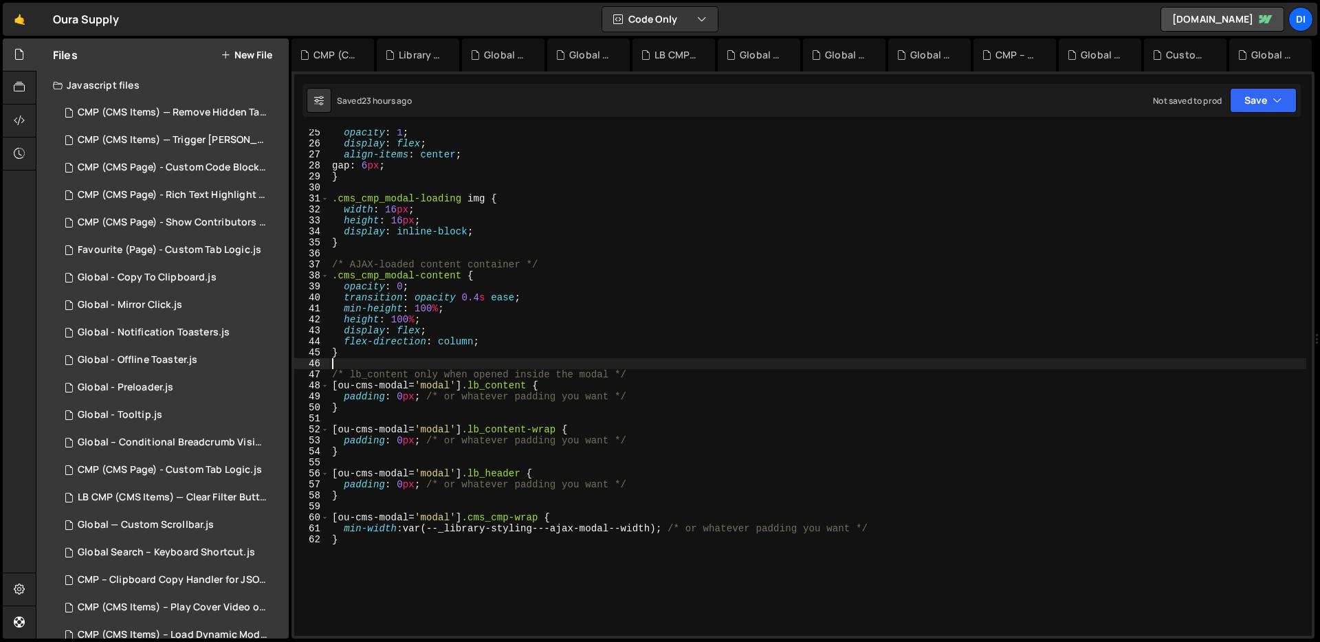
scroll to position [266, 0]
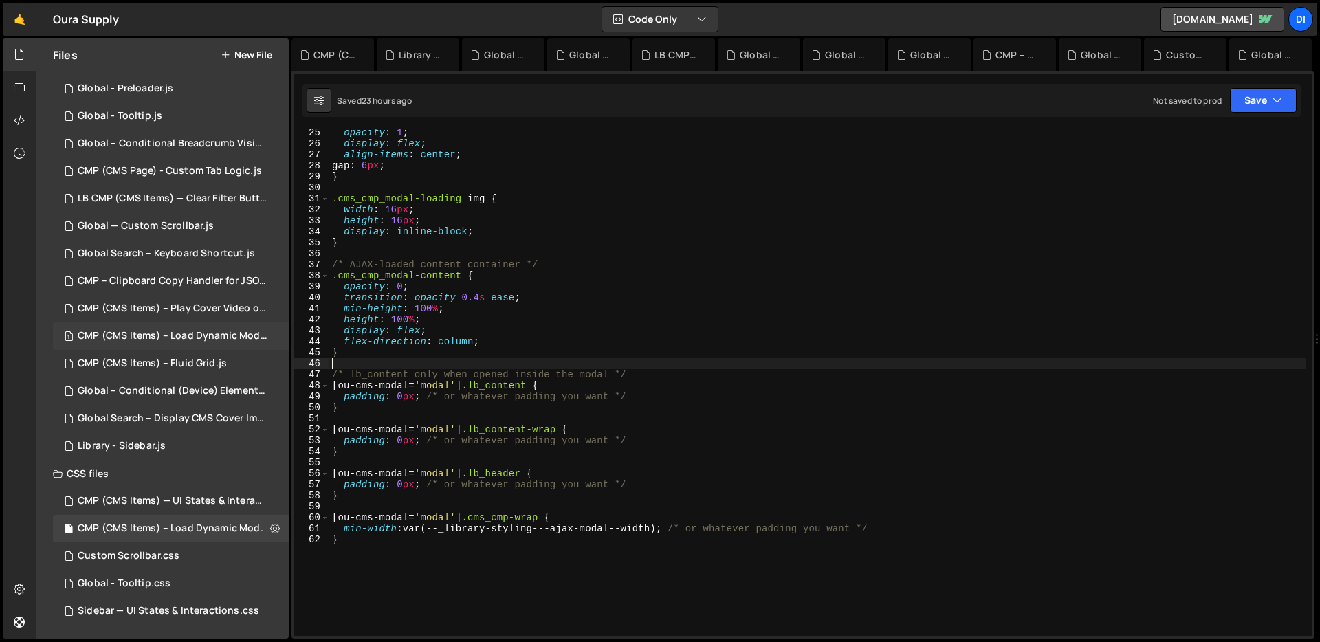
click at [213, 325] on div "1 CMP (CMS Items) – Load Dynamic Modal (AJAX).js 0" at bounding box center [173, 336] width 241 height 28
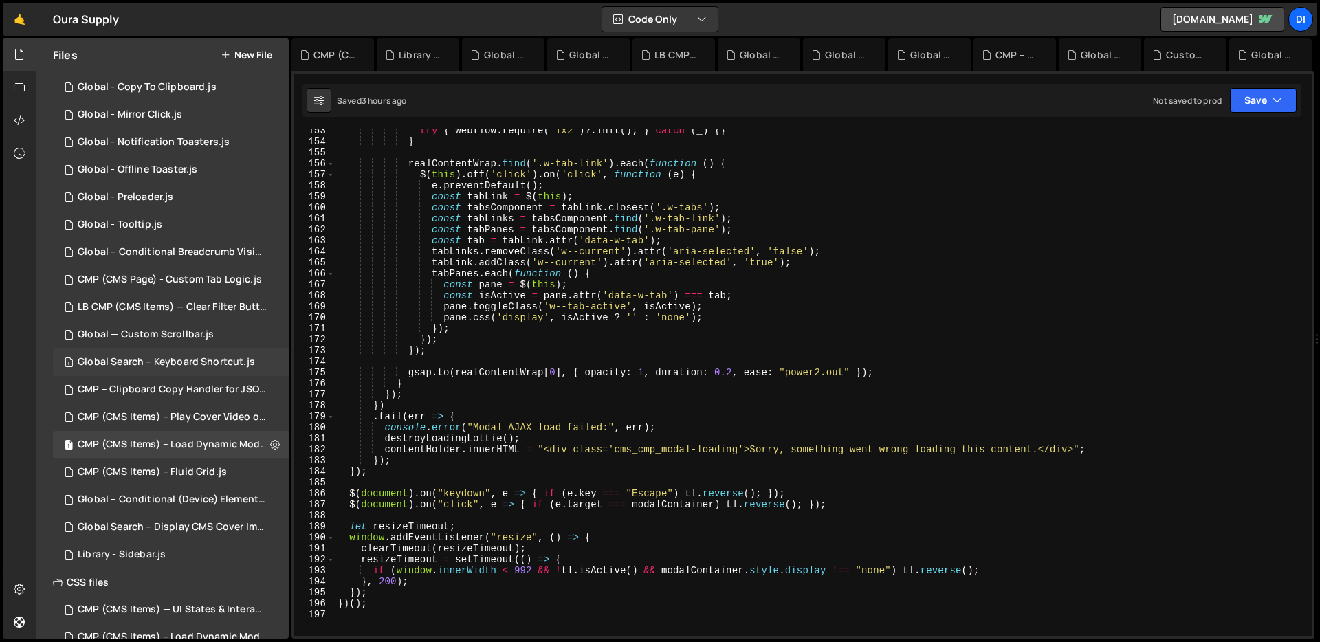
scroll to position [187, 0]
click at [197, 350] on div "1 Global — Custom Scrollbar.js 0" at bounding box center [171, 339] width 236 height 28
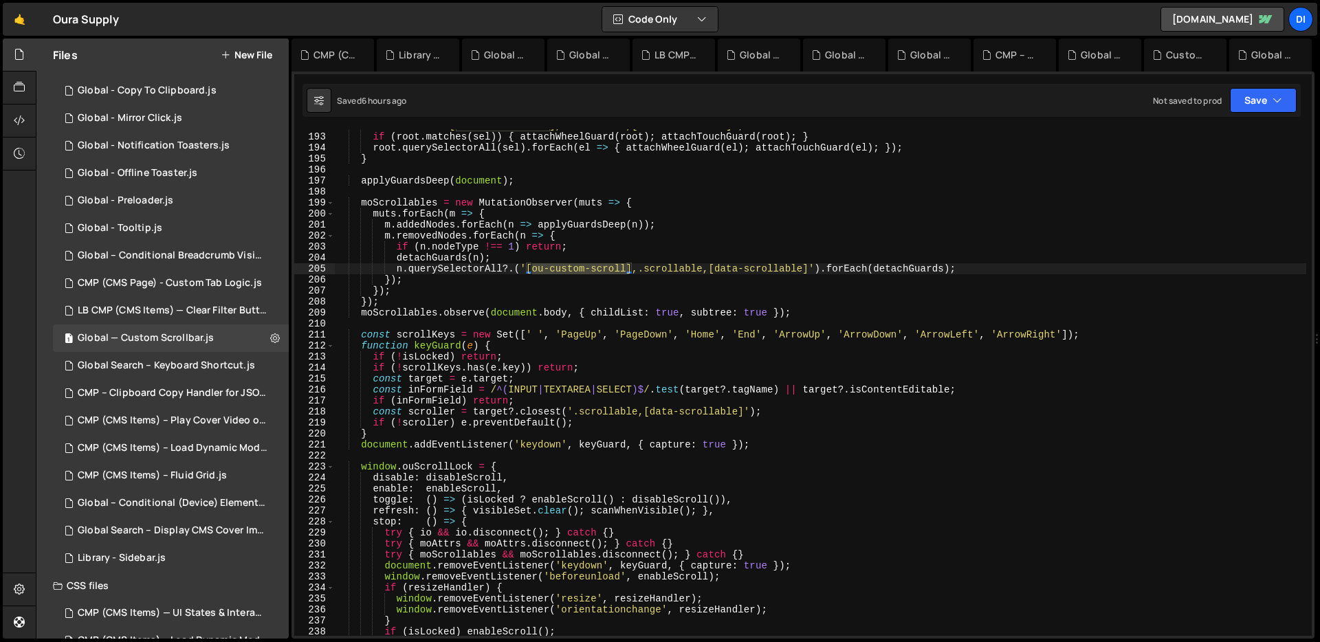
click at [662, 319] on div "const sel = '[ou-custom-scroll],.scrollable,[data-scrollable]' ; if ( root . ma…" at bounding box center [820, 384] width 971 height 529
click at [602, 287] on div "const sel = '[ou-custom-scroll],.scrollable,[data-scrollable]' ; if ( root . ma…" at bounding box center [820, 384] width 971 height 529
type textarea "})();"
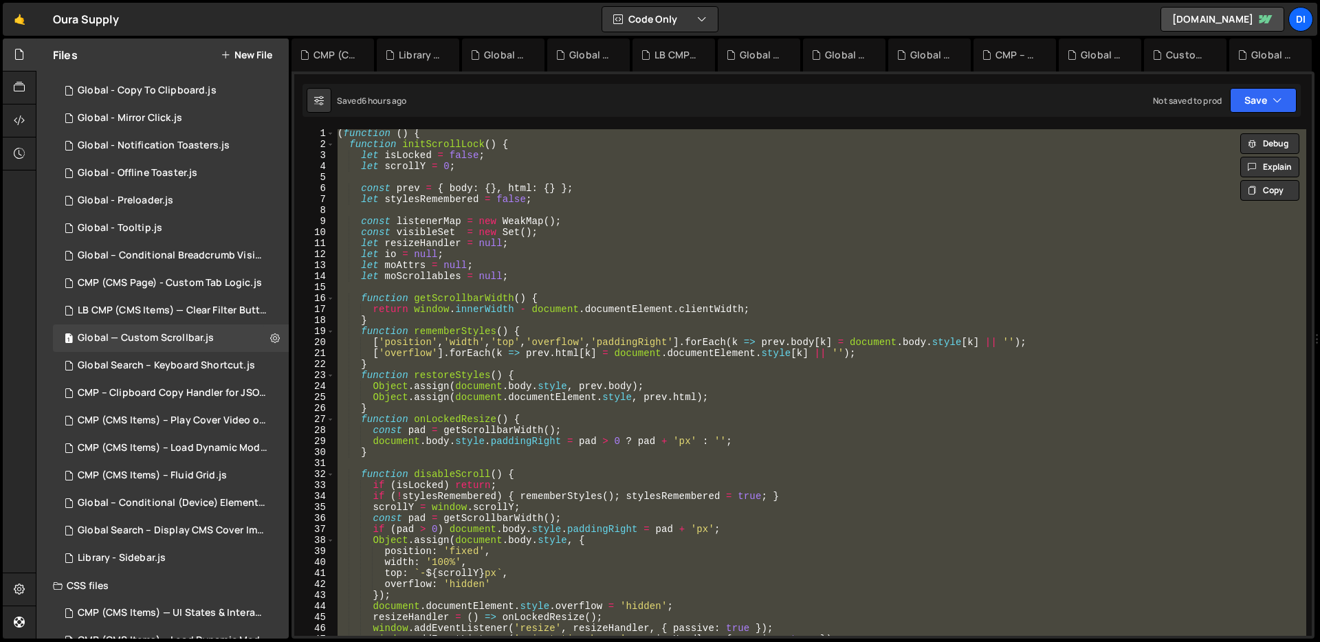
scroll to position [1, 0]
click at [190, 436] on div "1 CMP (CMS Items) – Load Dynamic Modal (AJAX).js 0" at bounding box center [173, 449] width 241 height 28
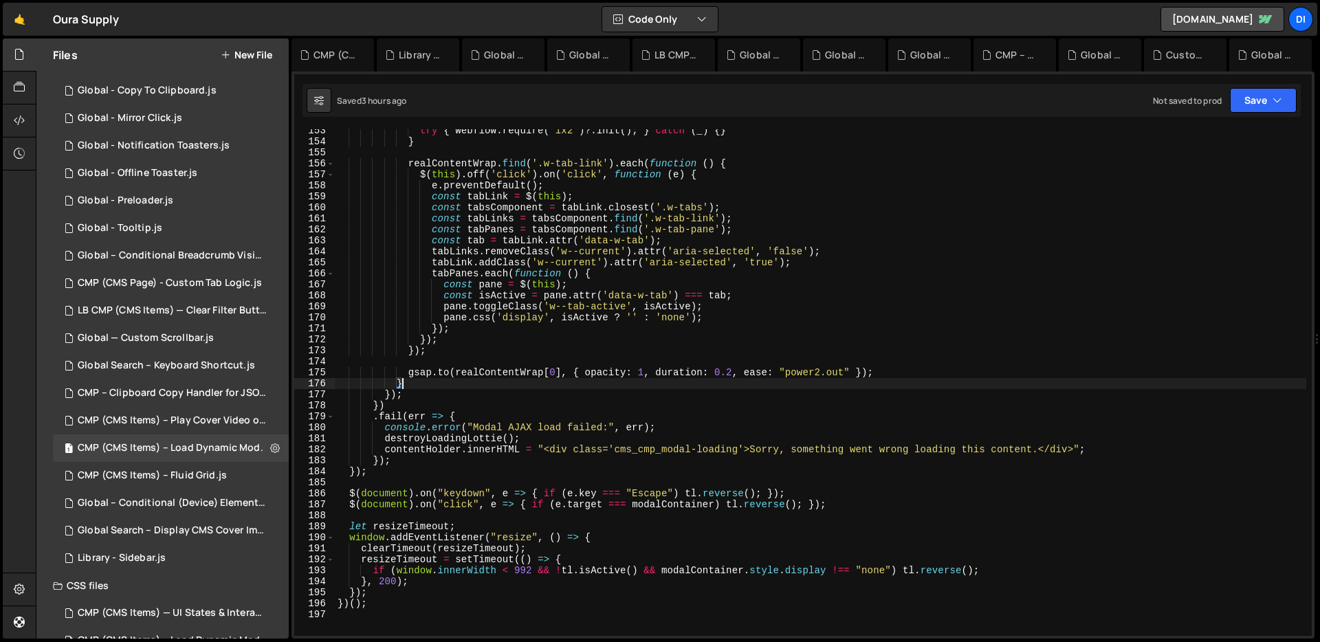
click at [447, 382] on div "try { Webflow . require ( "ix2" ) ?. init ( ) ; } catch ( _ ) { } } realContent…" at bounding box center [820, 389] width 971 height 529
type textarea "})();"
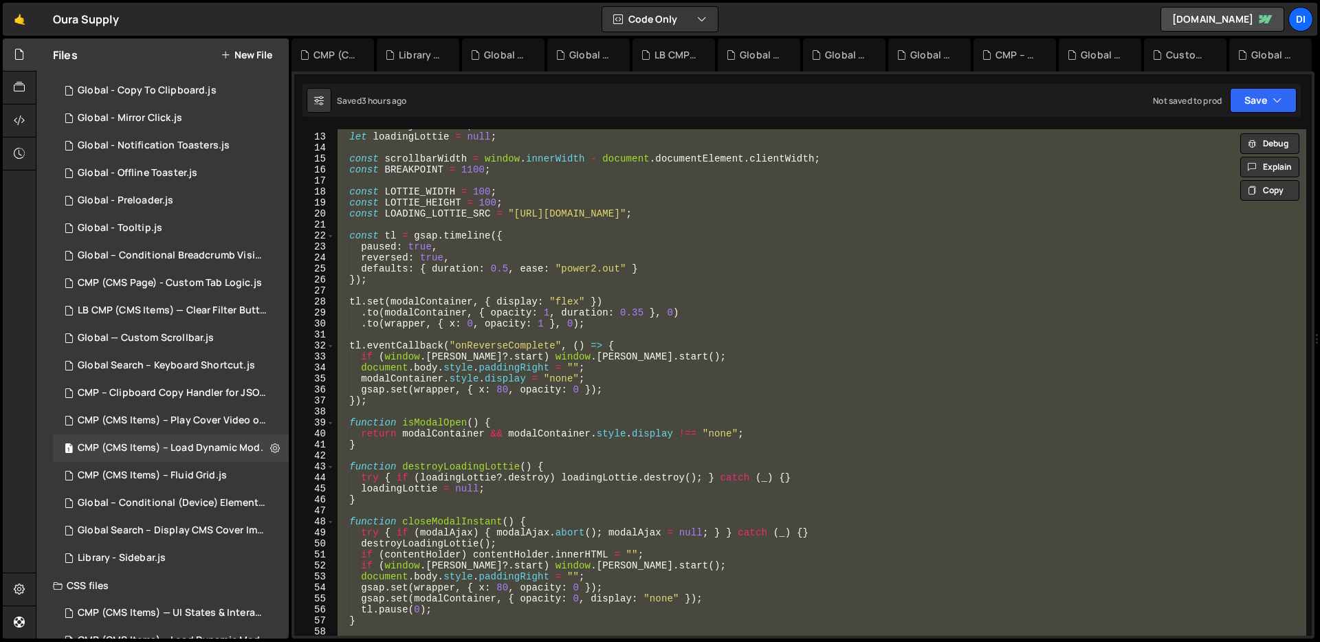
scroll to position [0, 0]
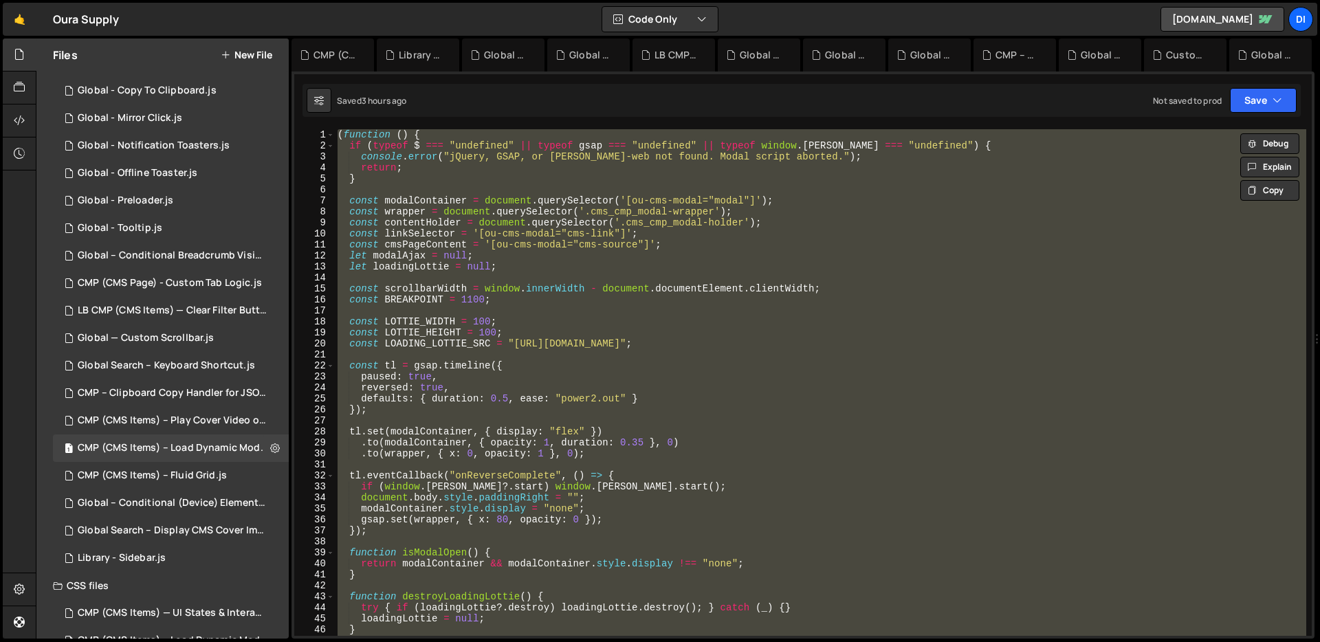
click at [628, 305] on div "( function ( ) { if ( typeof $ === "undefined" || typeof gsap === "undefined" |…" at bounding box center [820, 382] width 971 height 507
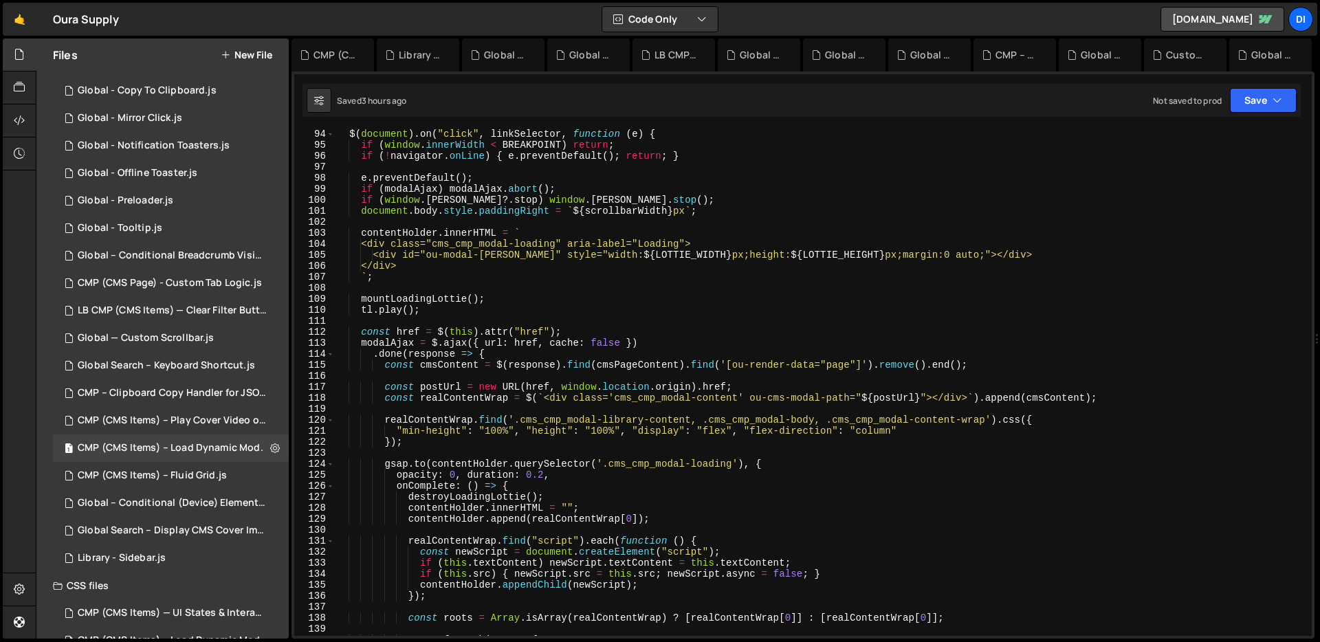
scroll to position [1024, 0]
click at [495, 431] on div "$ ( document ) . on ( "click" , linkSelector , function ( e ) { if ( window . i…" at bounding box center [820, 393] width 971 height 529
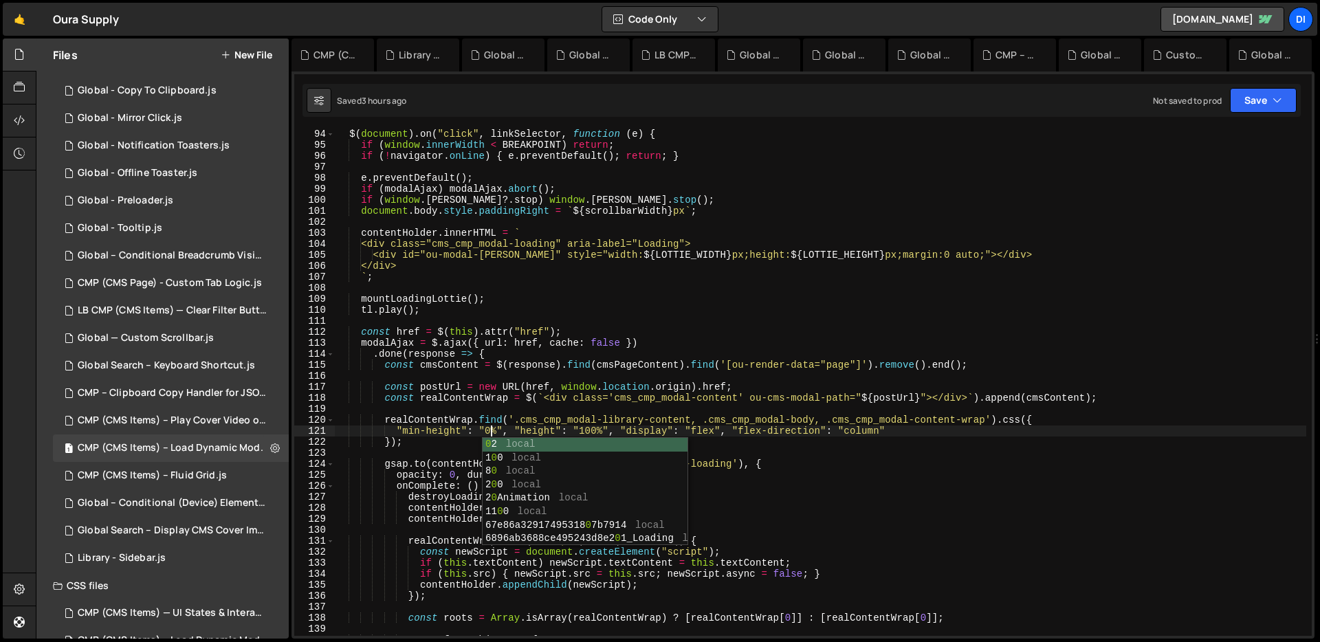
scroll to position [0, 10]
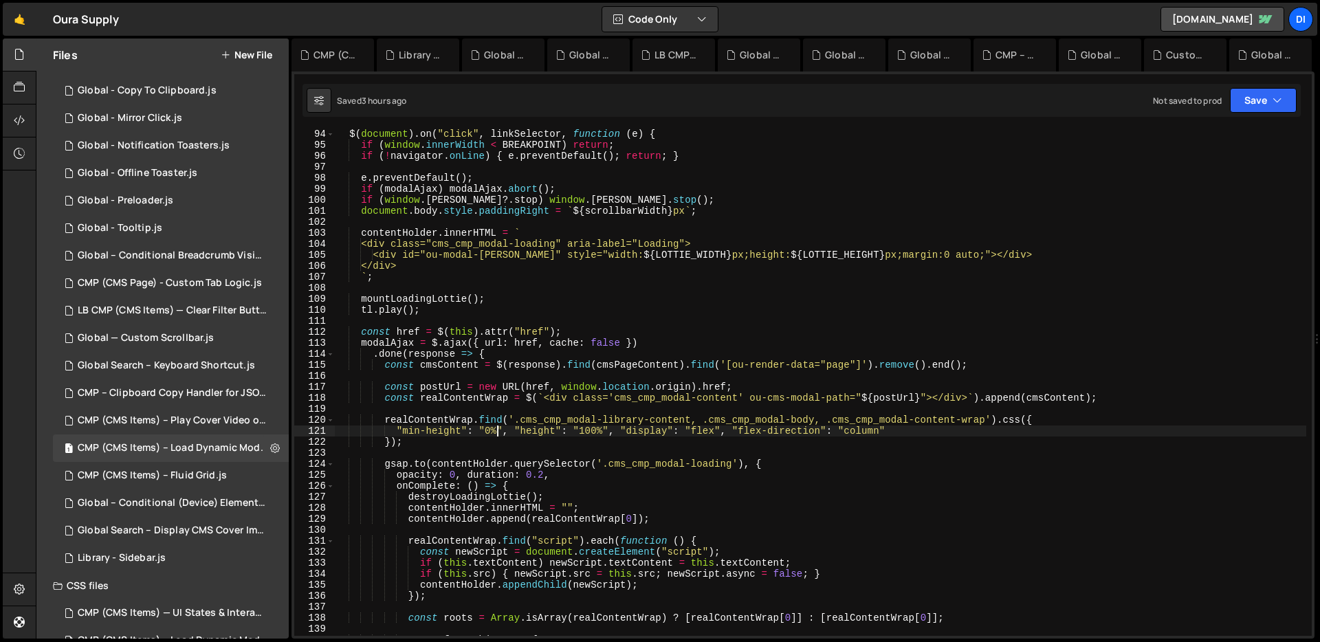
click at [498, 432] on div "$ ( document ) . on ( "click" , linkSelector , function ( e ) { if ( window . i…" at bounding box center [820, 393] width 971 height 529
click at [583, 432] on div "$ ( document ) . on ( "click" , linkSelector , function ( e ) { if ( window . i…" at bounding box center [820, 393] width 971 height 529
paste textarea "auto"
type textarea ""min-height": "0", "height": "auto", "display": "flex", "flex-direction": "colu…"
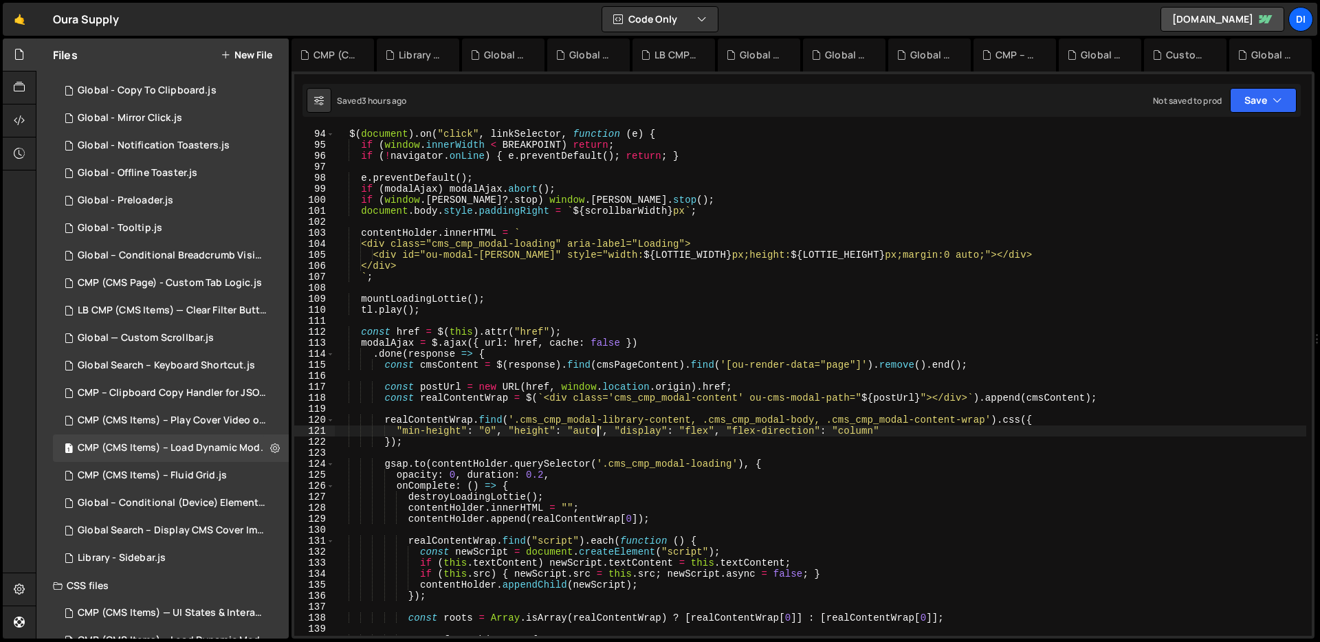
click at [618, 287] on div "$ ( document ) . on ( "click" , linkSelector , function ( e ) { if ( window . i…" at bounding box center [820, 393] width 971 height 529
click at [692, 279] on div "$ ( document ) . on ( "click" , linkSelector , function ( e ) { if ( window . i…" at bounding box center [820, 393] width 971 height 529
type textarea "`;"
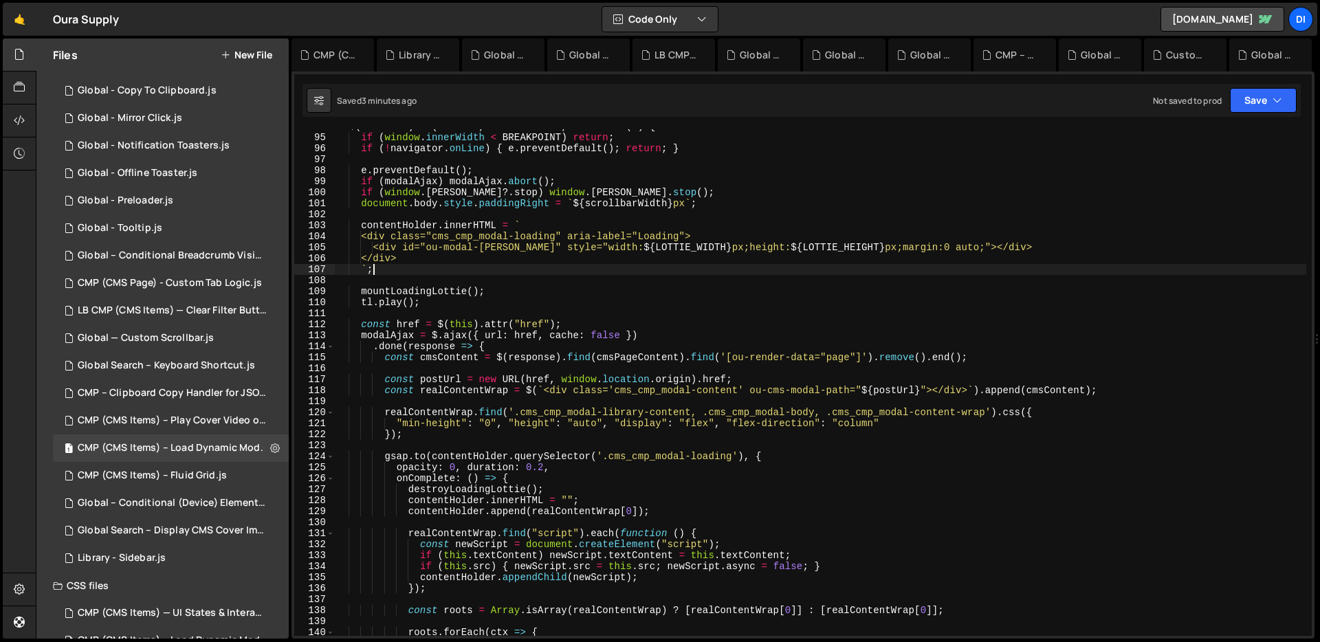
scroll to position [1909, 0]
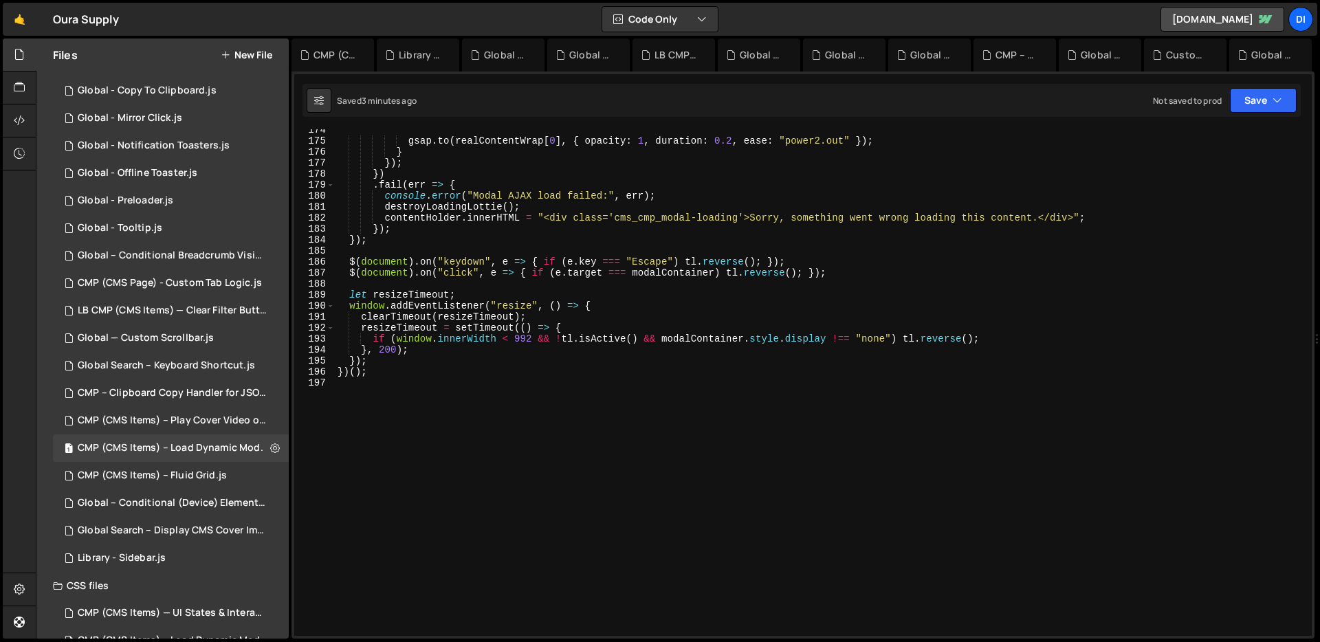
click at [692, 279] on div "gsap . to ( realContentWrap [ 0 ] , { opacity : 1 , duration : 0.2 , ease : "po…" at bounding box center [820, 388] width 971 height 529
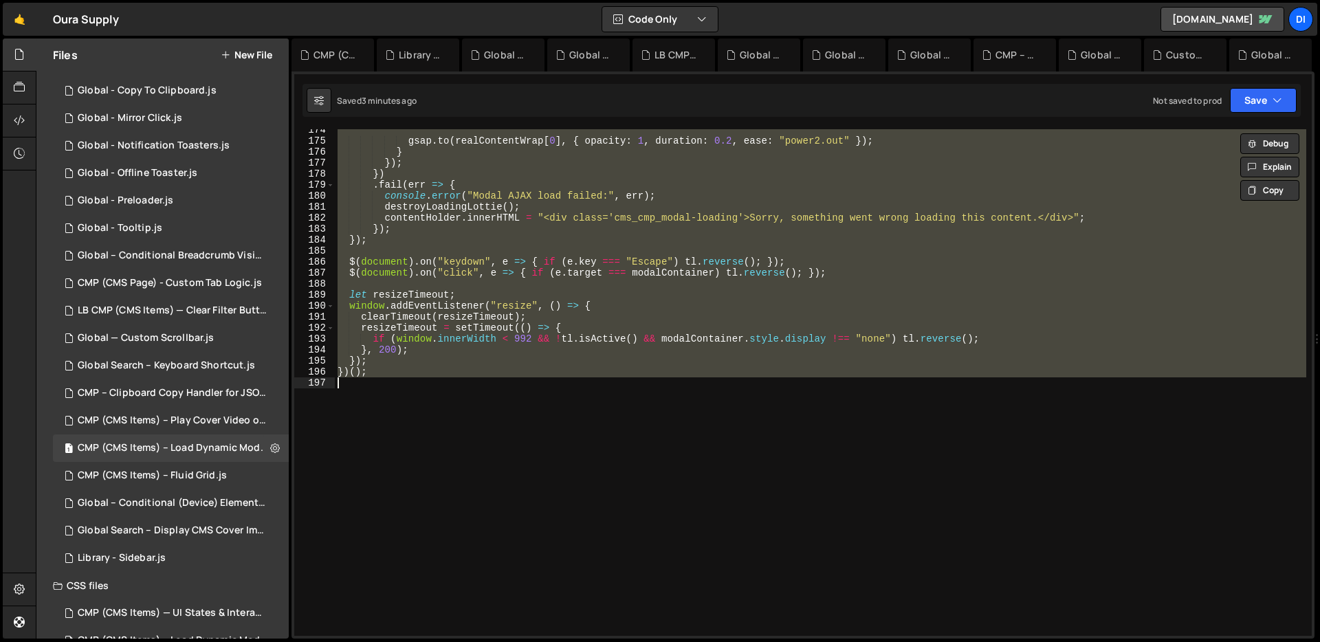
paste textarea
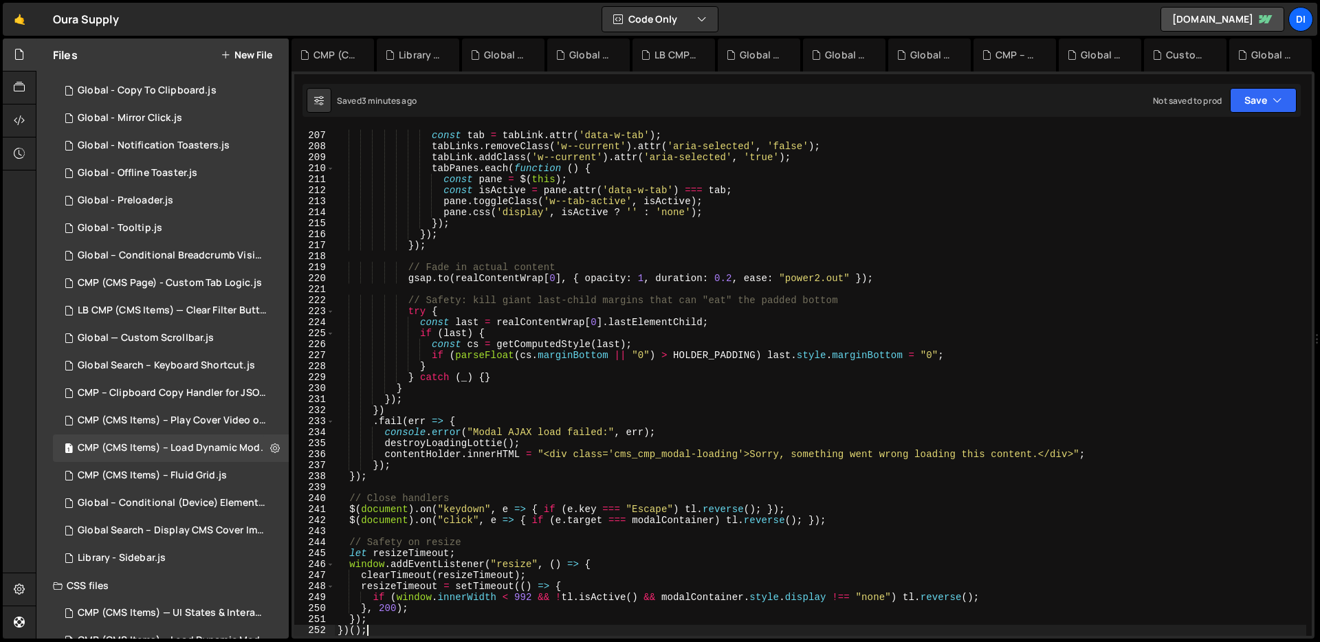
scroll to position [2265, 0]
click at [692, 279] on div "const tabPanes = tabsComponent . find ( '.w-tab-pane' ) ; const tab = tabLink .…" at bounding box center [820, 383] width 971 height 529
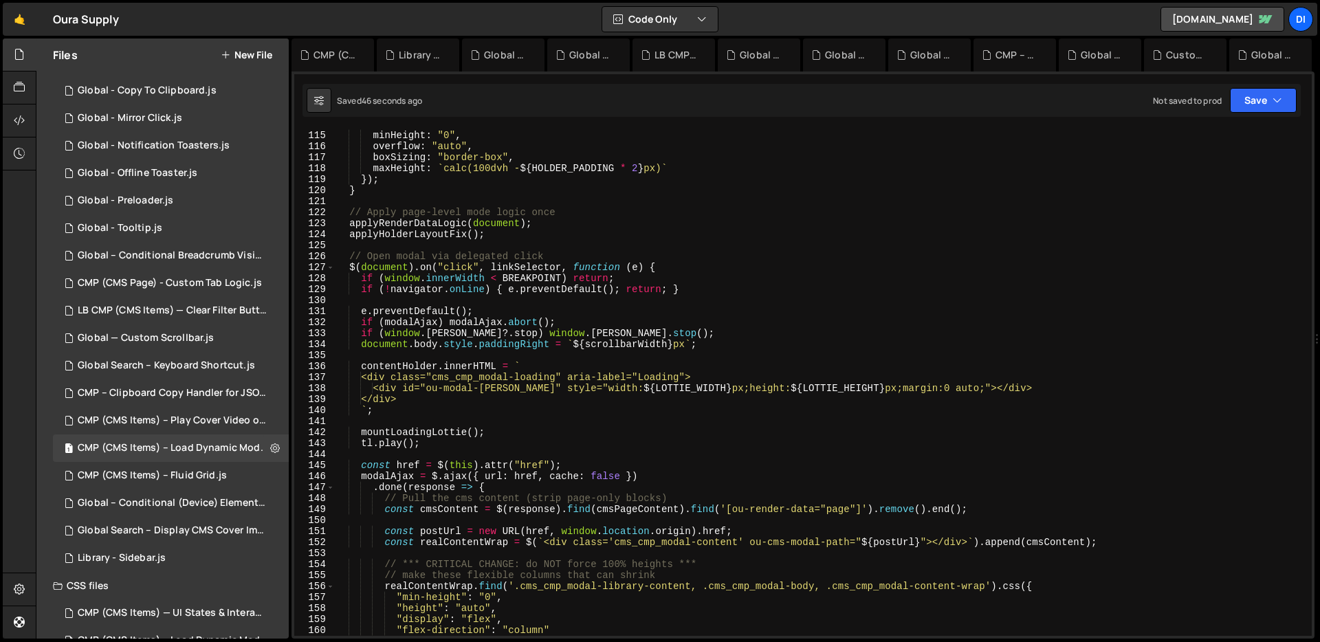
scroll to position [0, 0]
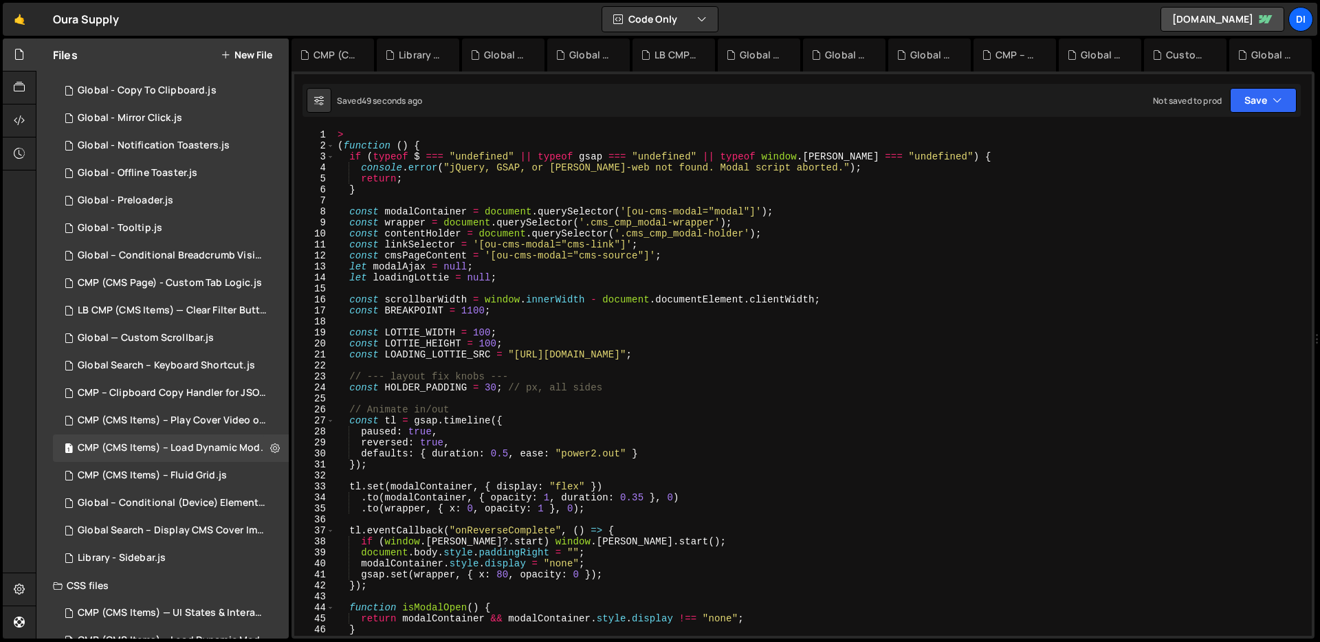
click at [626, 243] on div "> ( function ( ) { if ( typeof $ === "undefined" || typeof gsap === "undefined"…" at bounding box center [820, 393] width 971 height 529
paste textarea ")"
click at [680, 249] on div "> ( function ( ) { if ( typeof $ === "undefined" || typeof gsap === "undefined"…" at bounding box center [820, 393] width 971 height 529
click at [646, 188] on div "> ( function ( ) { if ( typeof $ === "undefined" || typeof gsap === "undefined"…" at bounding box center [820, 393] width 971 height 529
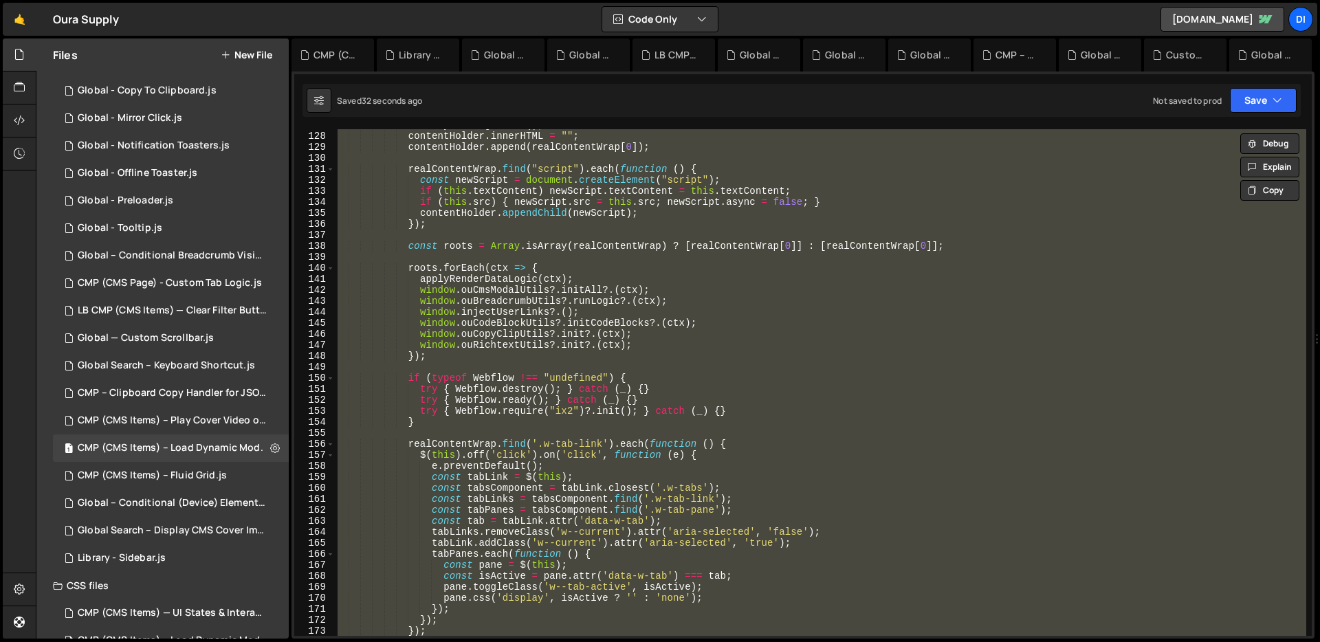
scroll to position [1690, 0]
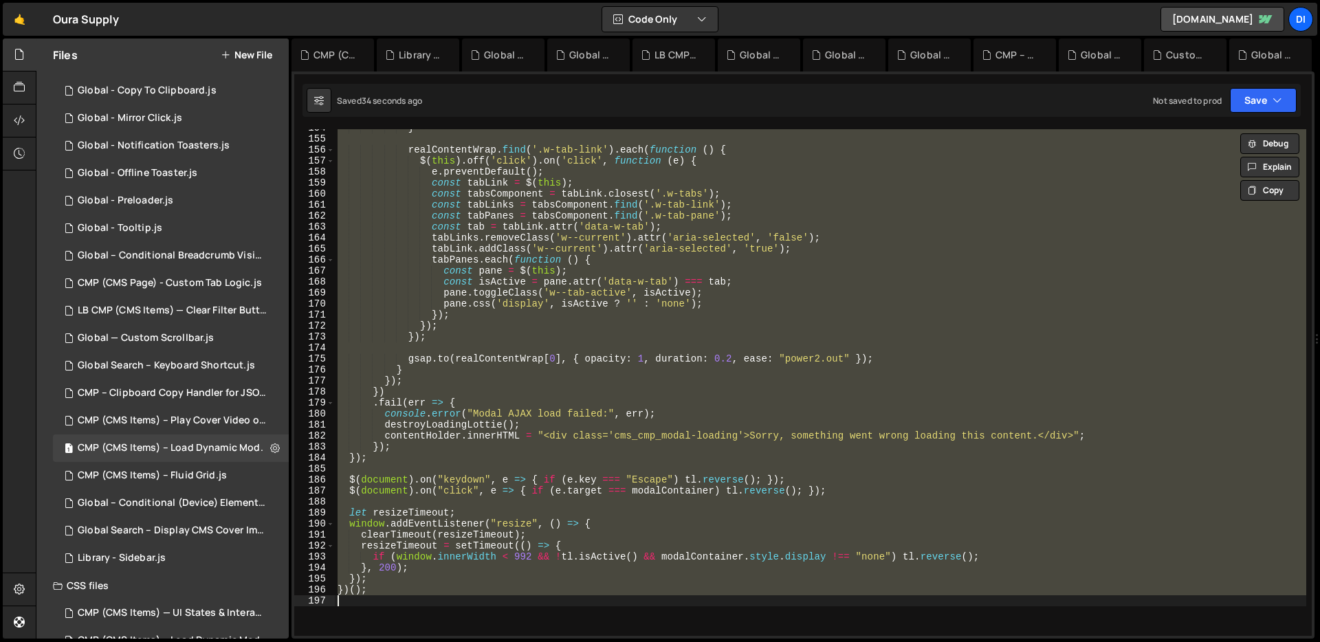
click at [662, 225] on div "} realContentWrap . find ( '.w-tab-link' ) . each ( function ( ) { $ ( this ) .…" at bounding box center [820, 382] width 971 height 507
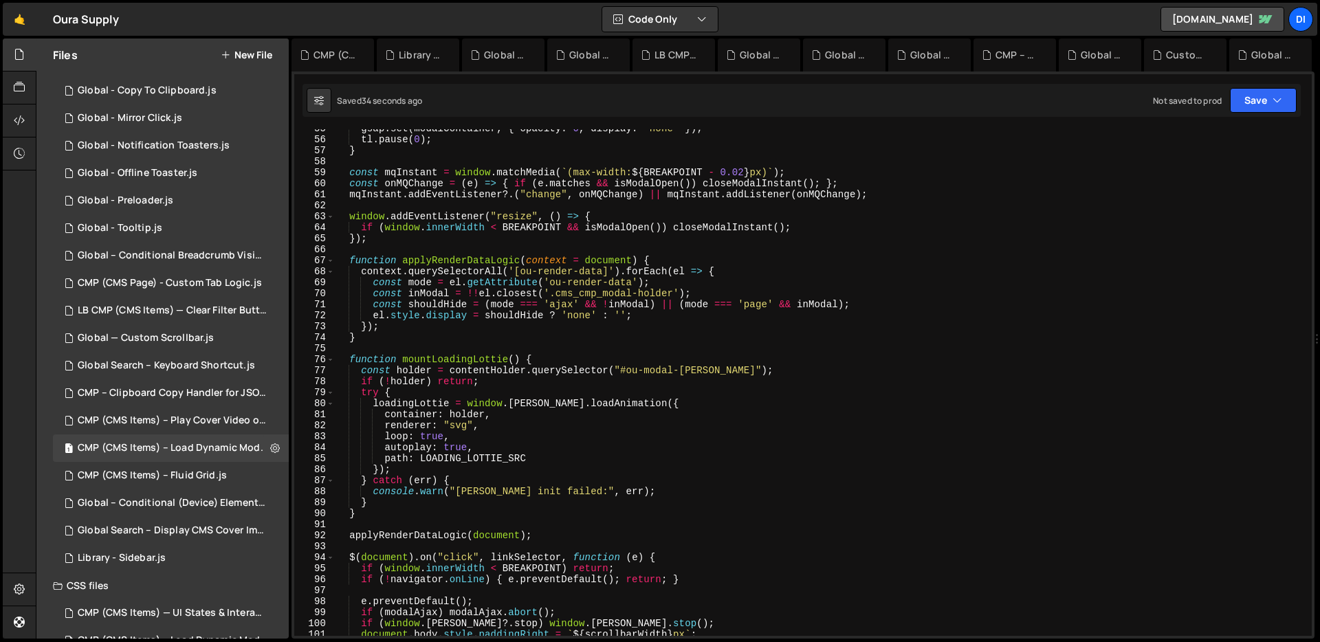
scroll to position [0, 0]
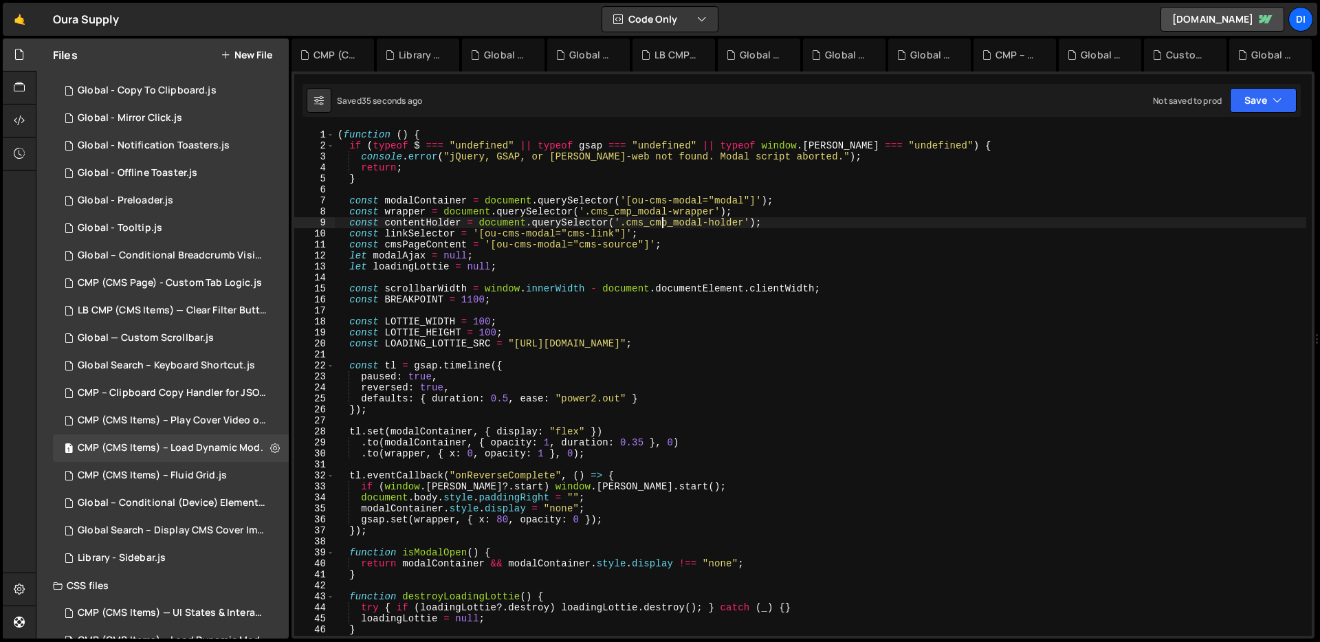
click at [662, 225] on div "( function ( ) { if ( typeof $ === "undefined" || typeof gsap === "undefined" |…" at bounding box center [820, 393] width 971 height 529
click at [718, 320] on div "( function ( ) { if ( typeof $ === "undefined" || typeof gsap === "undefined" |…" at bounding box center [820, 393] width 971 height 529
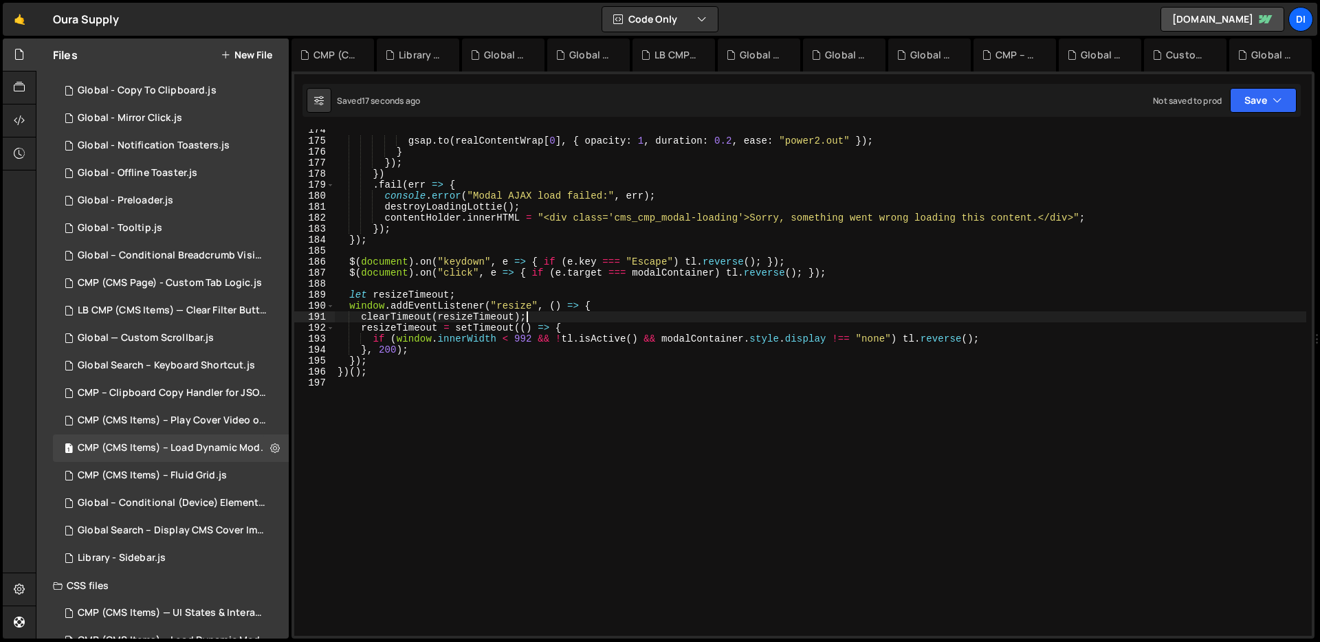
click at [718, 320] on div "gsap . to ( realContentWrap [ 0 ] , { opacity : 1 , duration : 0.2 , ease : "po…" at bounding box center [820, 388] width 971 height 529
type textarea "})();"
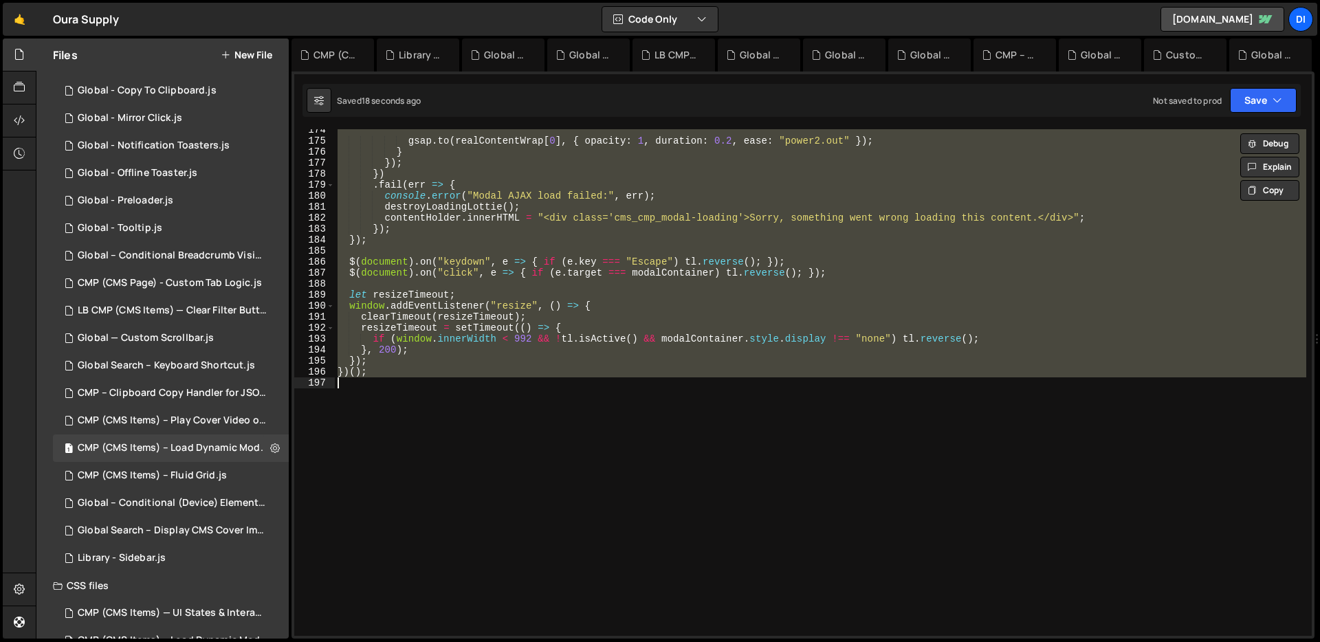
paste textarea
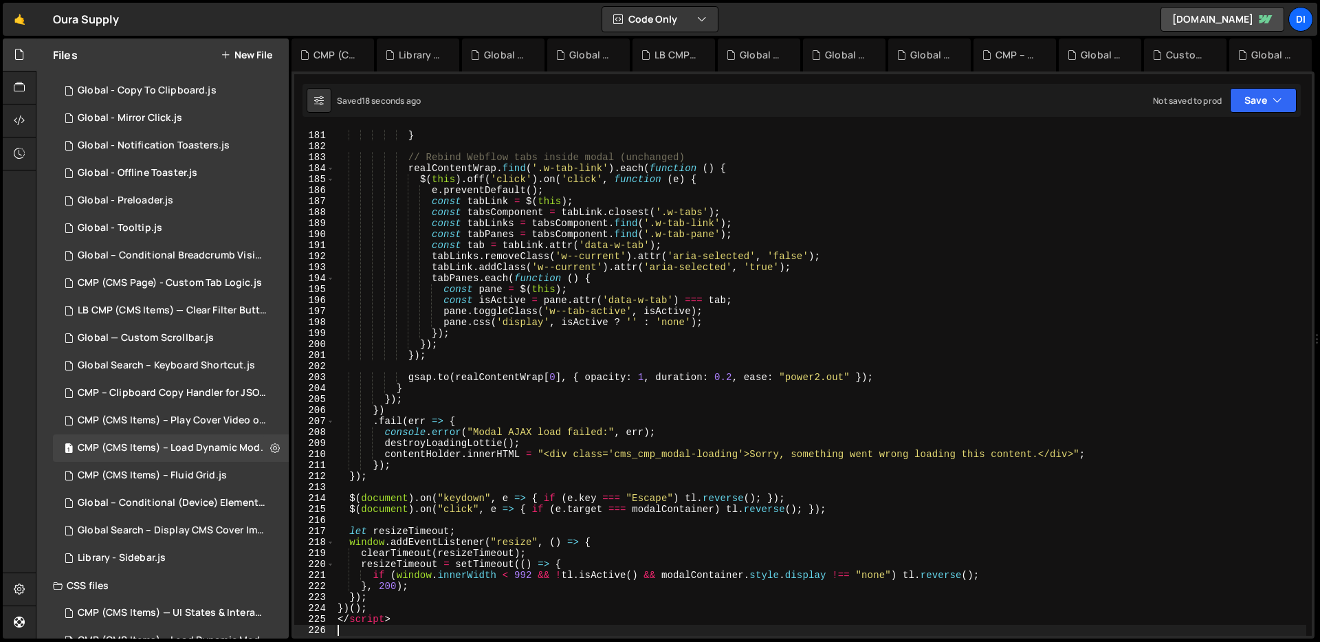
scroll to position [1979, 0]
click at [718, 320] on div "try { Webflow . require ( "ix2" ) ?. init ( ) ; } catch ( _ ) { } } // Rebind W…" at bounding box center [820, 383] width 971 height 529
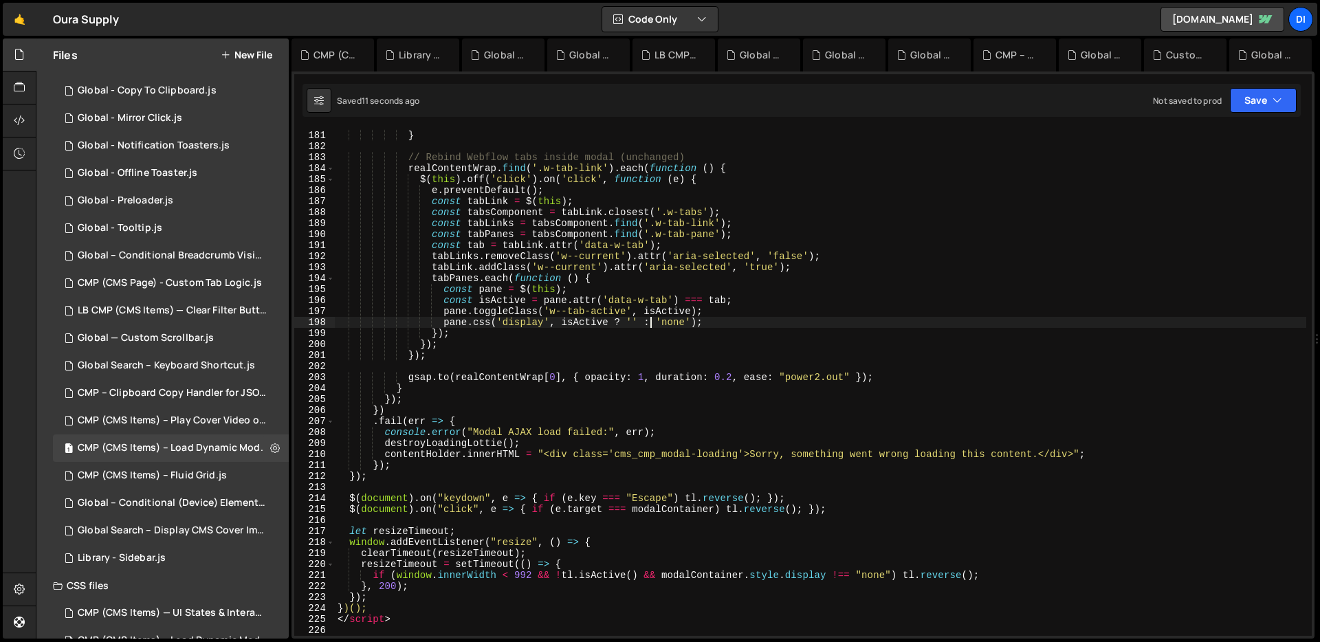
click at [652, 323] on div "try { Webflow . require ( "ix2" ) ?. init ( ) ; } catch ( _ ) { } } // Rebind W…" at bounding box center [820, 383] width 971 height 529
type textarea "})();"
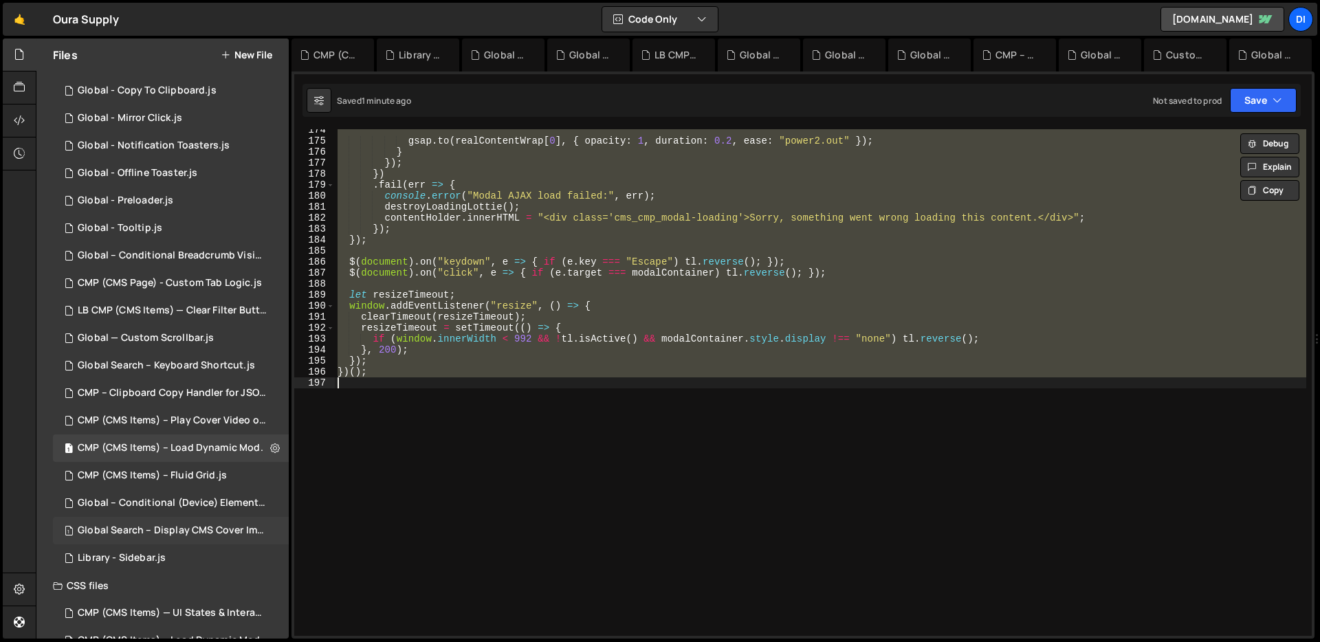
scroll to position [299, 0]
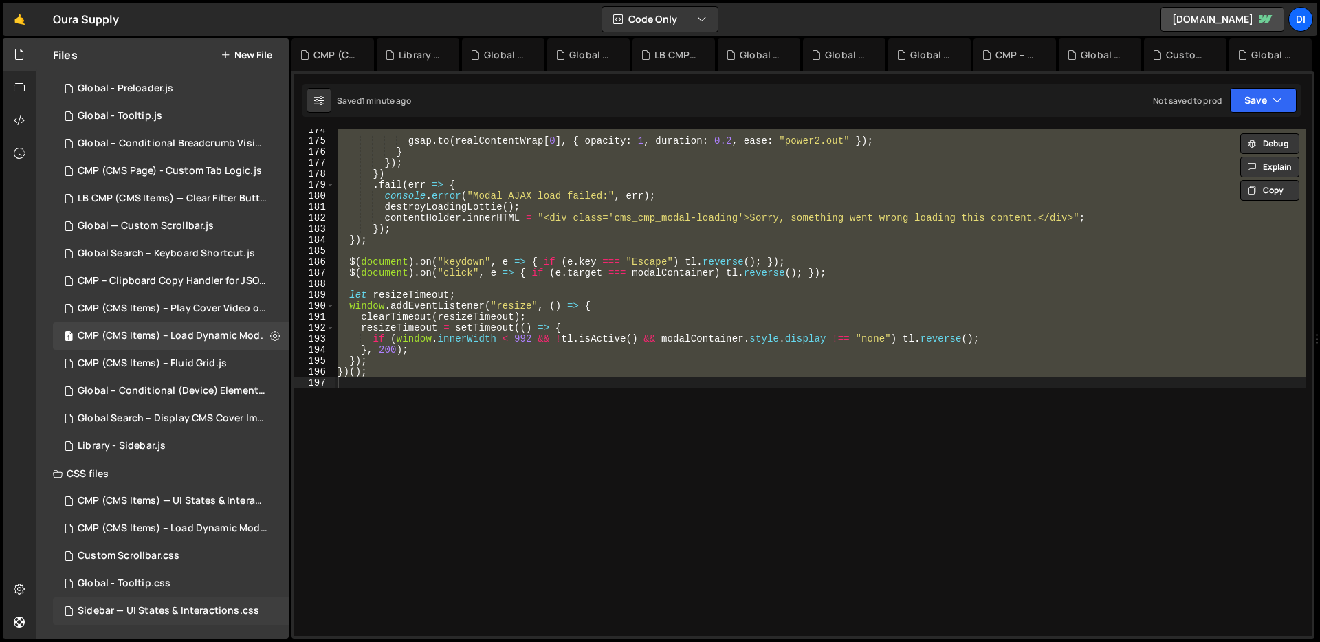
click at [162, 605] on div "Sidebar — UI States & Interactions.css" at bounding box center [169, 611] width 182 height 12
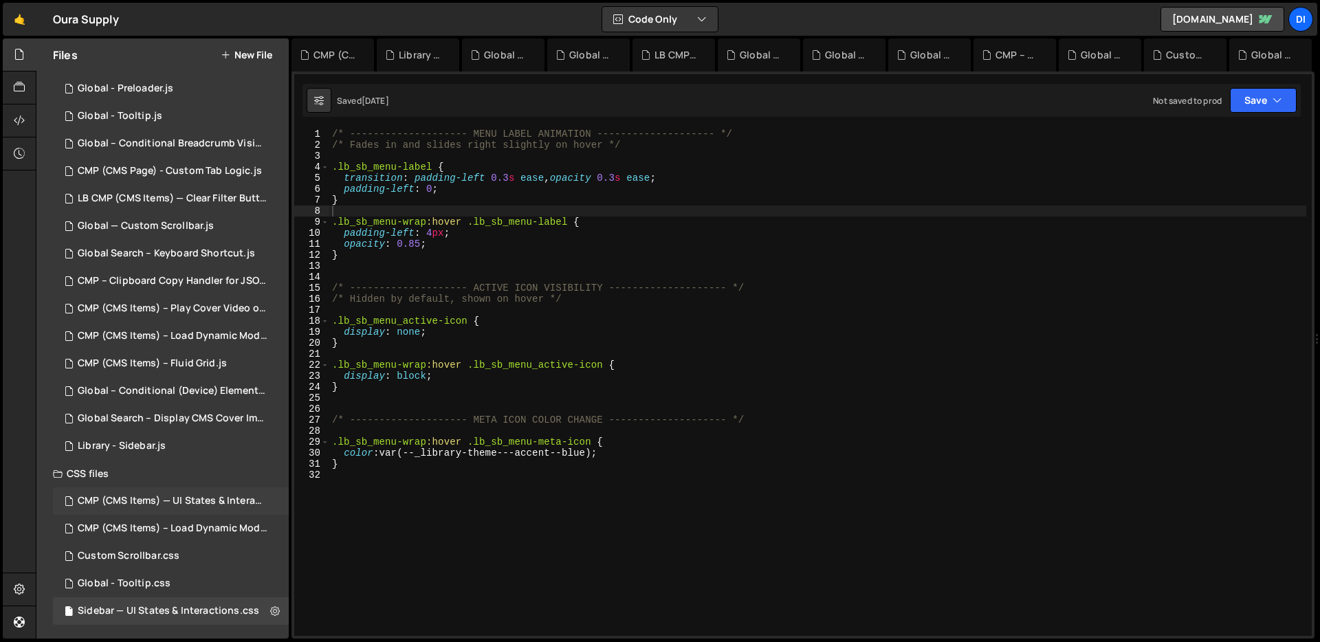
click at [210, 507] on div "CMP (CMS Items) — UI States & Interactions.css" at bounding box center [173, 501] width 190 height 12
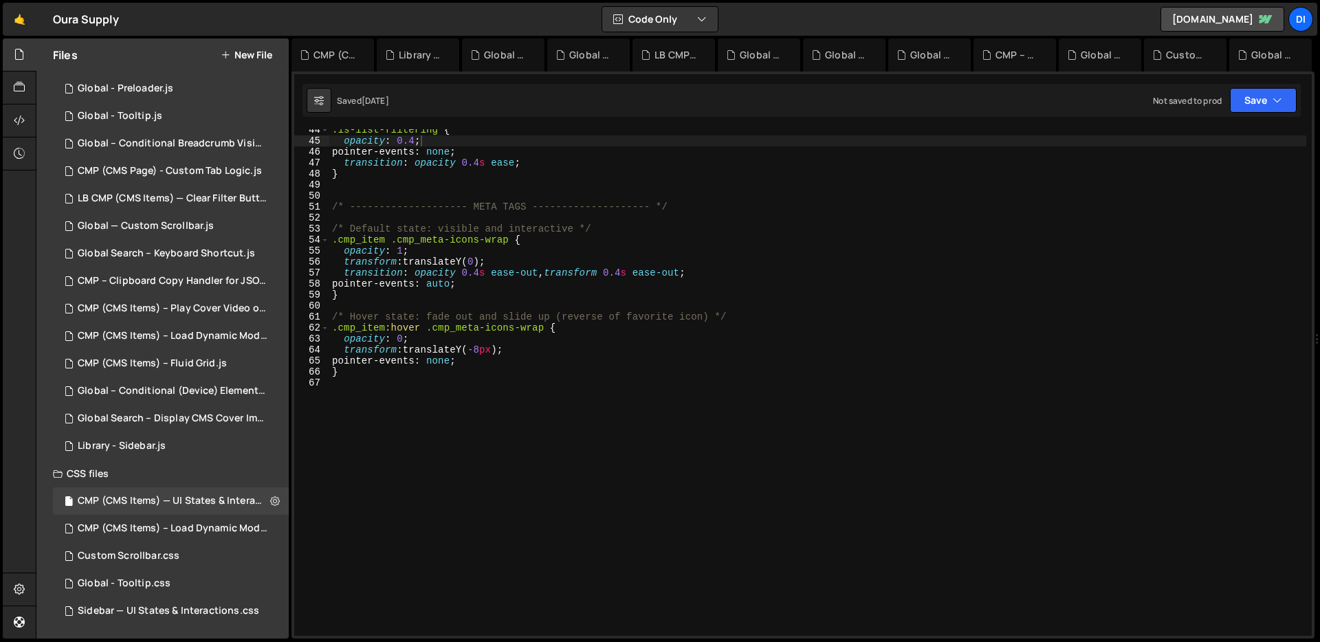
scroll to position [465, 0]
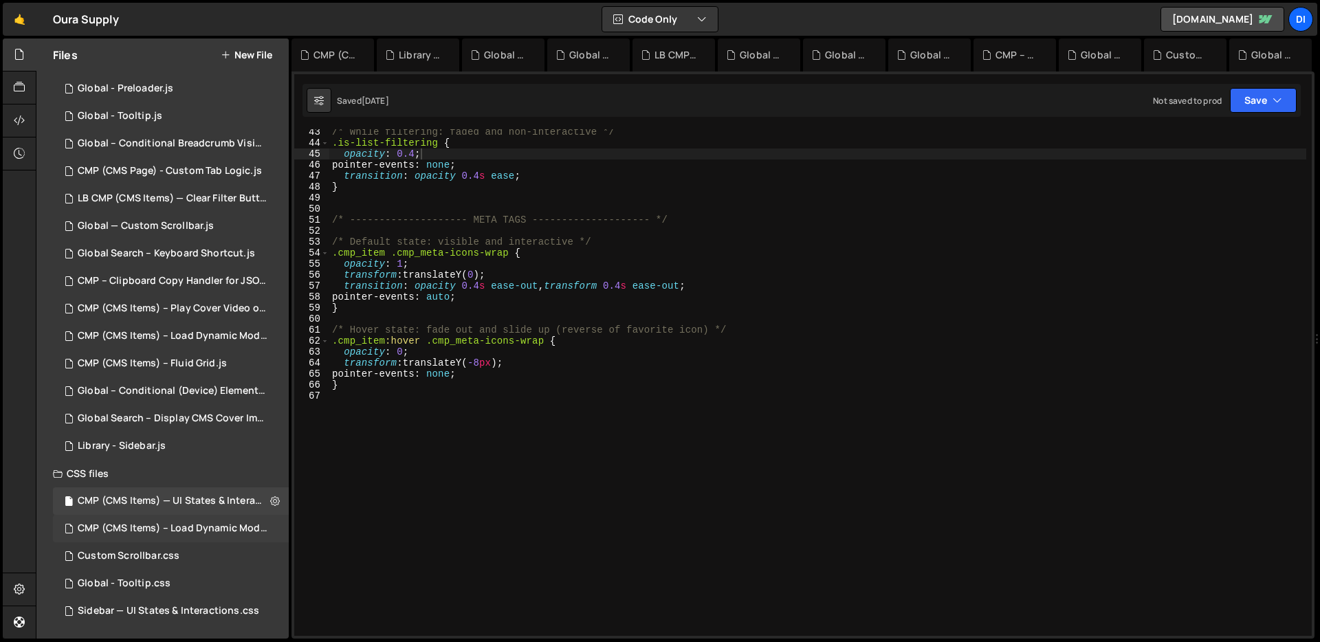
click at [207, 517] on div "CMP (CMS Items) – Load Dynamic Modal (AJAX).css 0" at bounding box center [173, 529] width 241 height 28
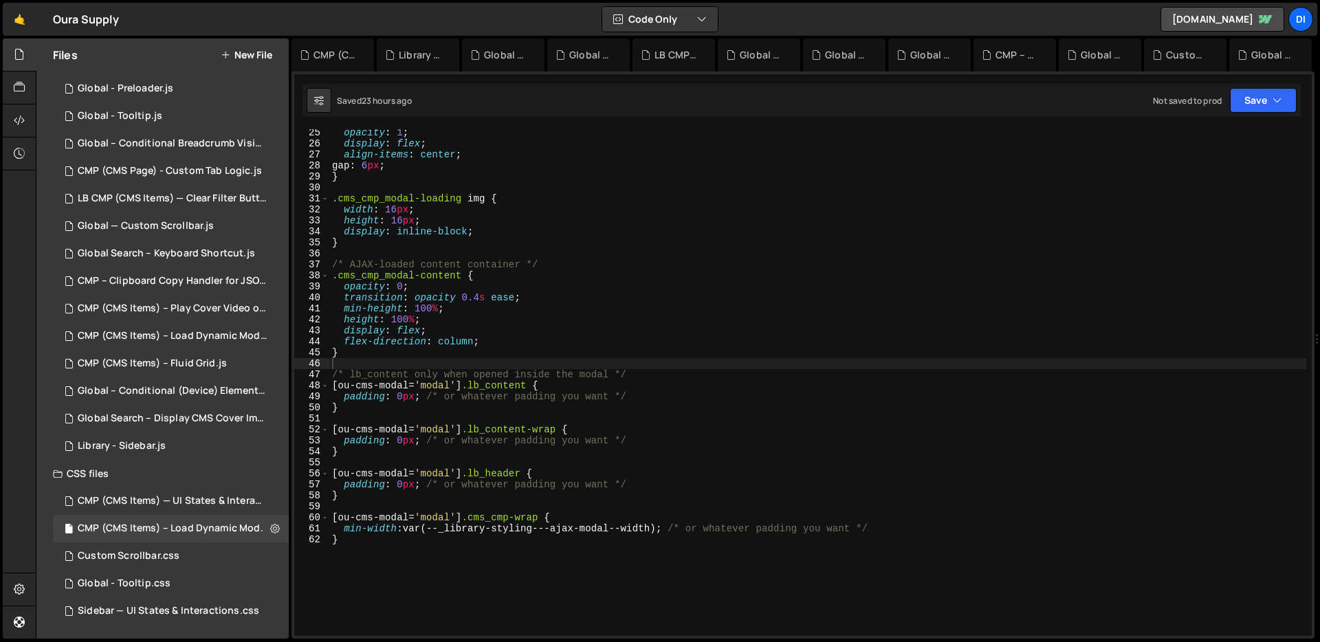
type textarea "padding: 0px; /* or whatever padding you want */"
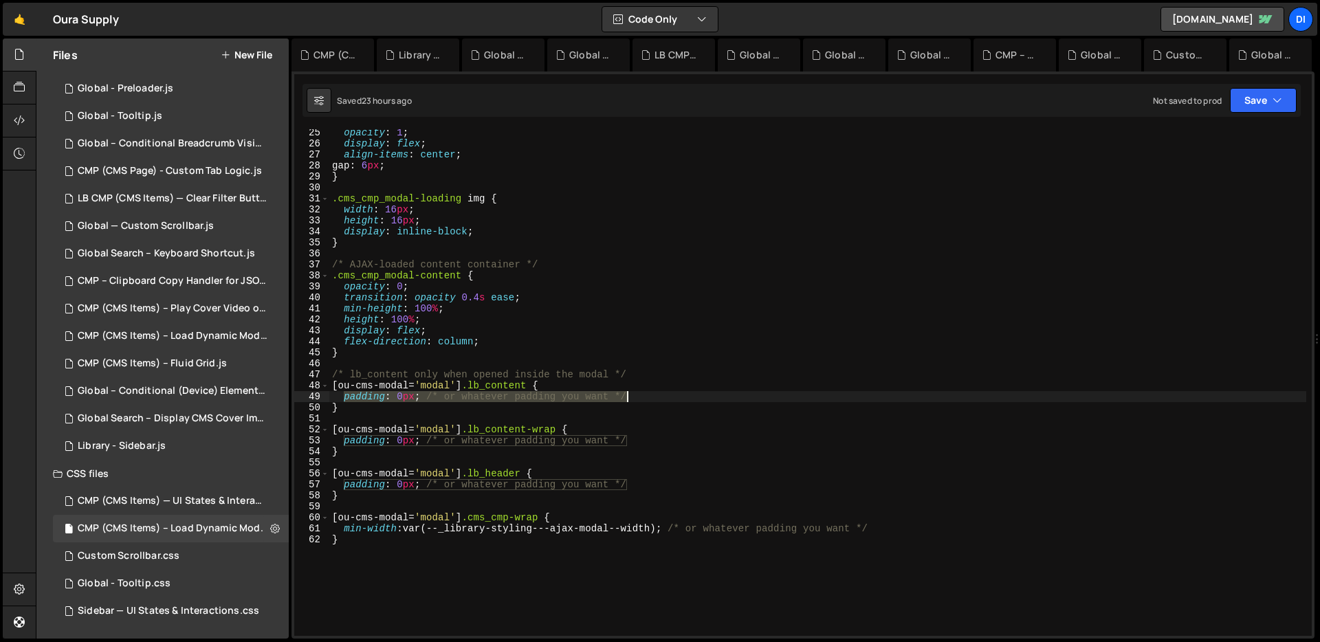
drag, startPoint x: 345, startPoint y: 396, endPoint x: 639, endPoint y: 395, distance: 294.3
click at [639, 395] on div "opacity : 1 ; display : flex ; align-items : center ; gap : 6 px ; } .cms_cmp_m…" at bounding box center [817, 391] width 977 height 529
click at [639, 395] on div "opacity : 1 ; display : flex ; align-items : center ; gap : 6 px ; } .cms_cmp_m…" at bounding box center [817, 382] width 977 height 507
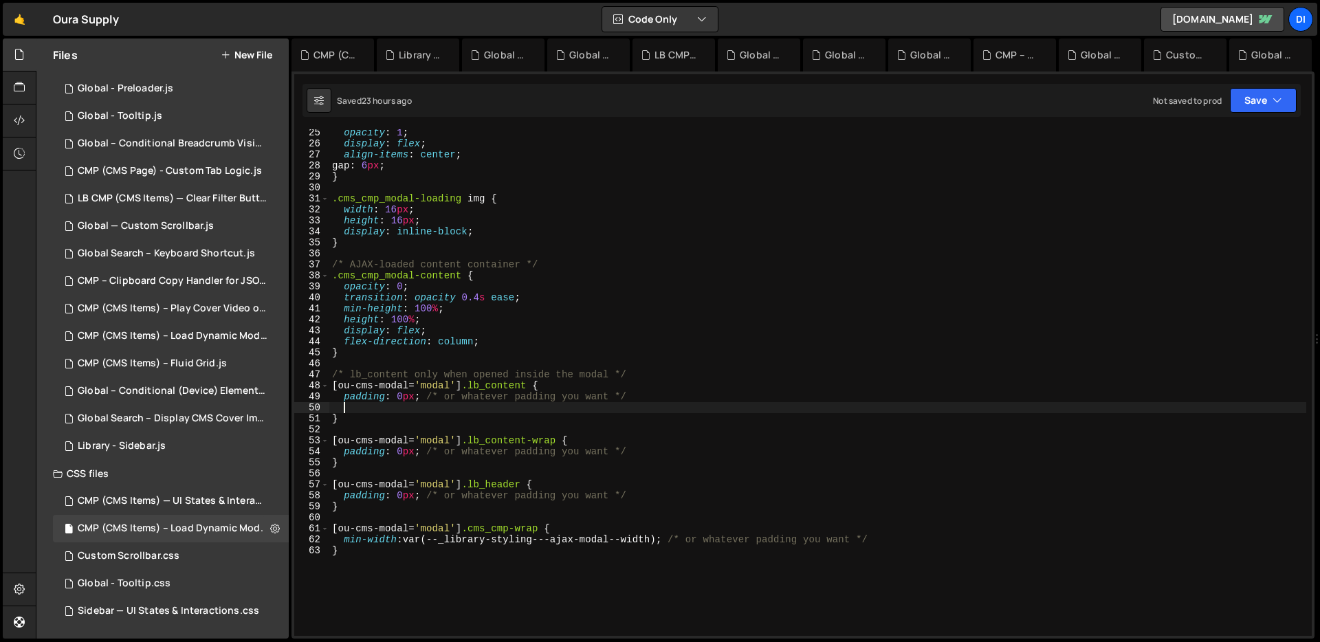
paste textarea "padding: 0px; /* or whatever padding you want */"
click at [386, 405] on div "opacity : 1 ; display : flex ; align-items : center ; gap : 6 px ; } .cms_cmp_m…" at bounding box center [817, 391] width 977 height 529
click at [457, 321] on div "opacity : 1 ; display : flex ; align-items : center ; gap : 6 px ; } .cms_cmp_m…" at bounding box center [817, 391] width 977 height 529
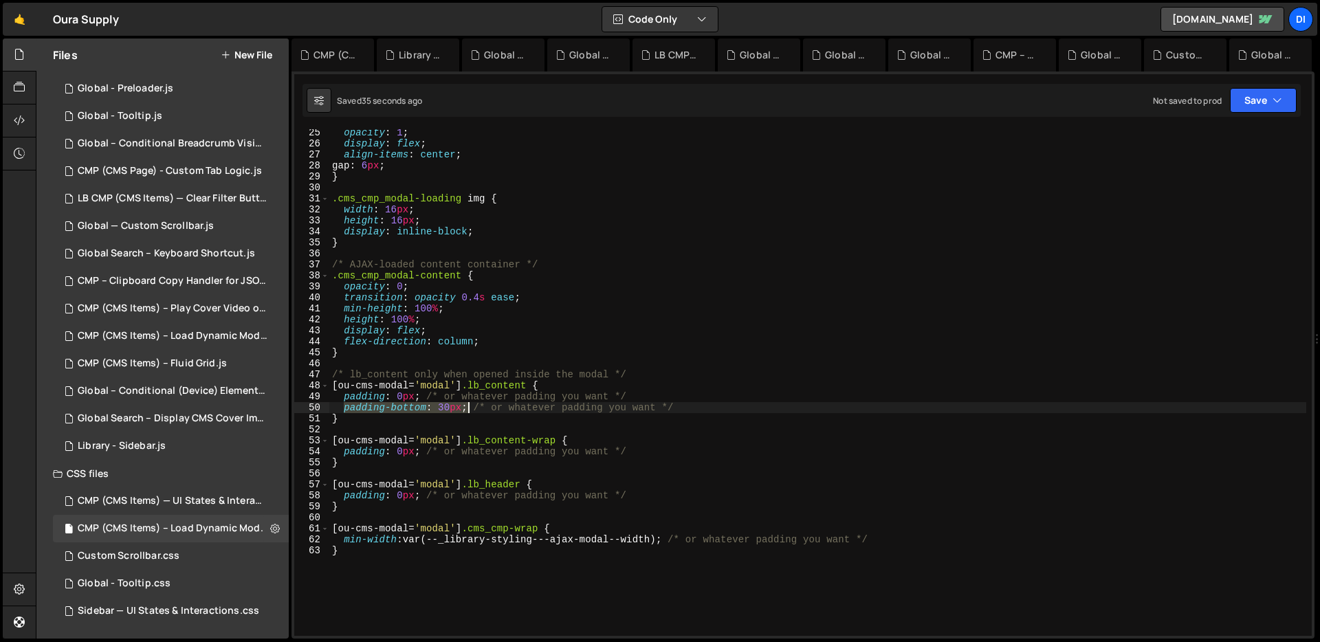
drag, startPoint x: 344, startPoint y: 404, endPoint x: 467, endPoint y: 409, distance: 123.2
click at [467, 409] on div "opacity : 1 ; display : flex ; align-items : center ; gap : 6 px ; } .cms_cmp_m…" at bounding box center [817, 391] width 977 height 529
click at [635, 455] on div "opacity : 1 ; display : flex ; align-items : center ; gap : 6 px ; } .cms_cmp_m…" at bounding box center [817, 391] width 977 height 529
type textarea "padding: 0px; /* or whatever padding you want */"
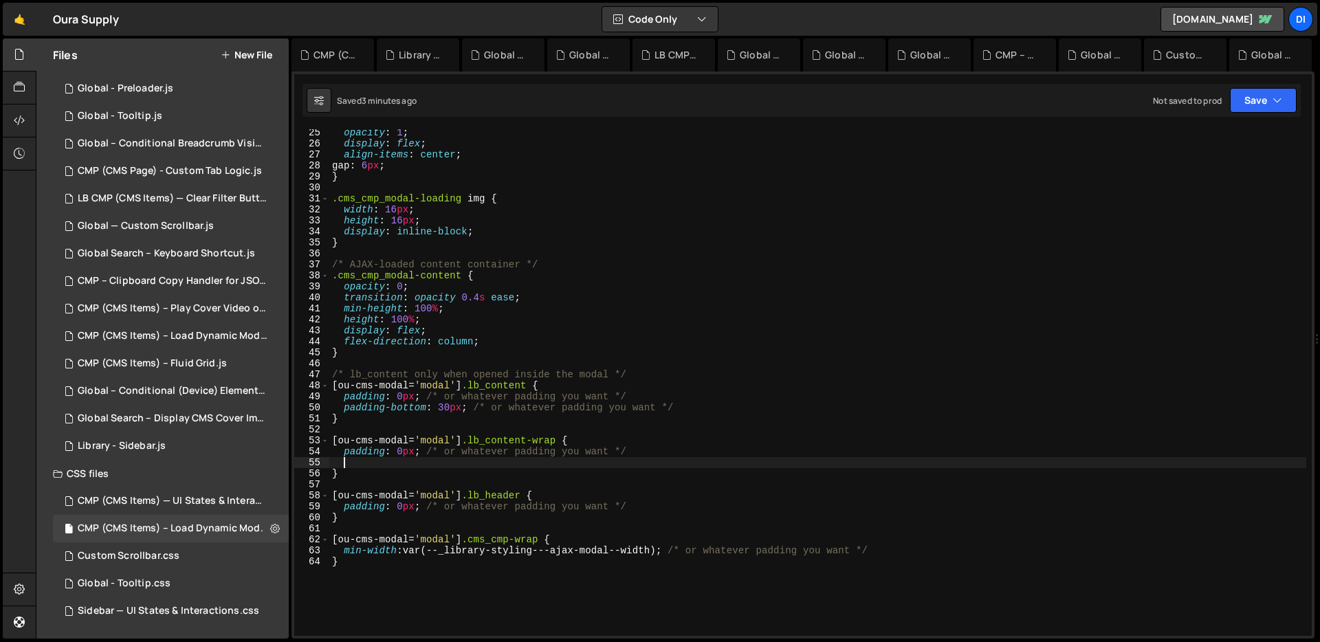
scroll to position [0, 0]
paste textarea "padding-bottom: 30px;"
click at [710, 346] on div "opacity : 1 ; display : flex ; align-items : center ; gap : 6 px ; } .cms_cmp_m…" at bounding box center [817, 391] width 977 height 529
drag, startPoint x: 810, startPoint y: 408, endPoint x: 329, endPoint y: 408, distance: 480.6
click at [329, 408] on div "opacity : 1 ; display : flex ; align-items : center ; gap : 6 px ; } .cms_cmp_m…" at bounding box center [817, 391] width 977 height 529
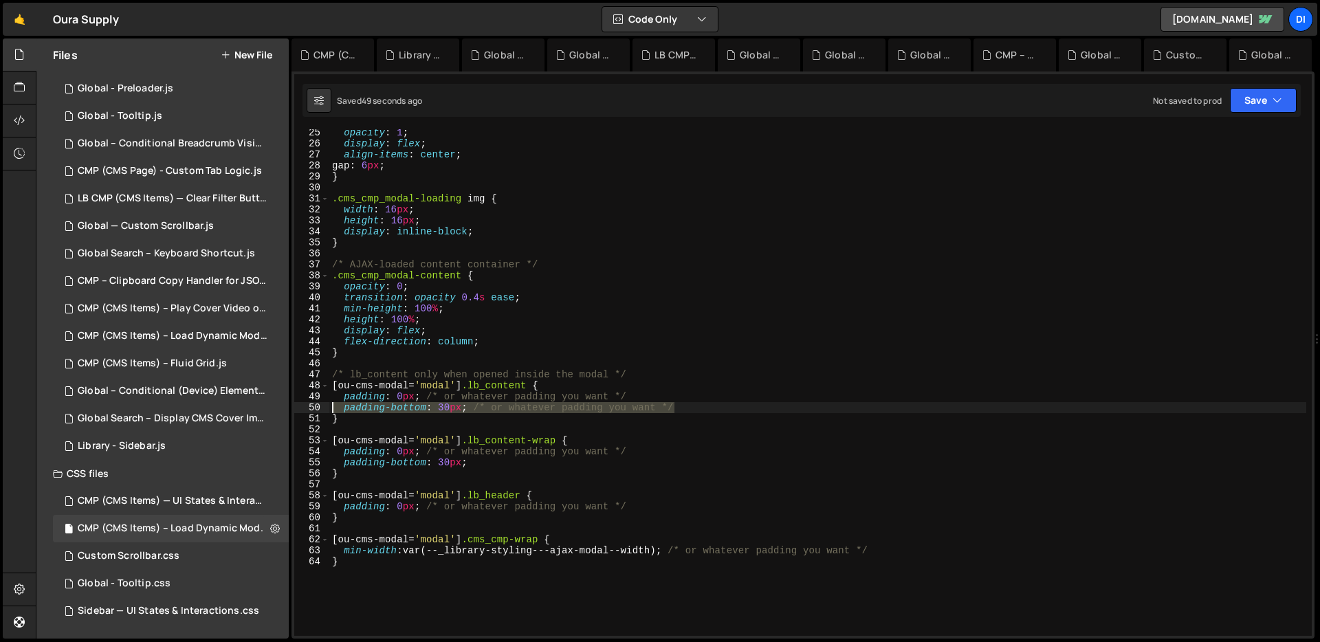
type textarea "padding-bottom: 30px; /* or whatever padding you want */"
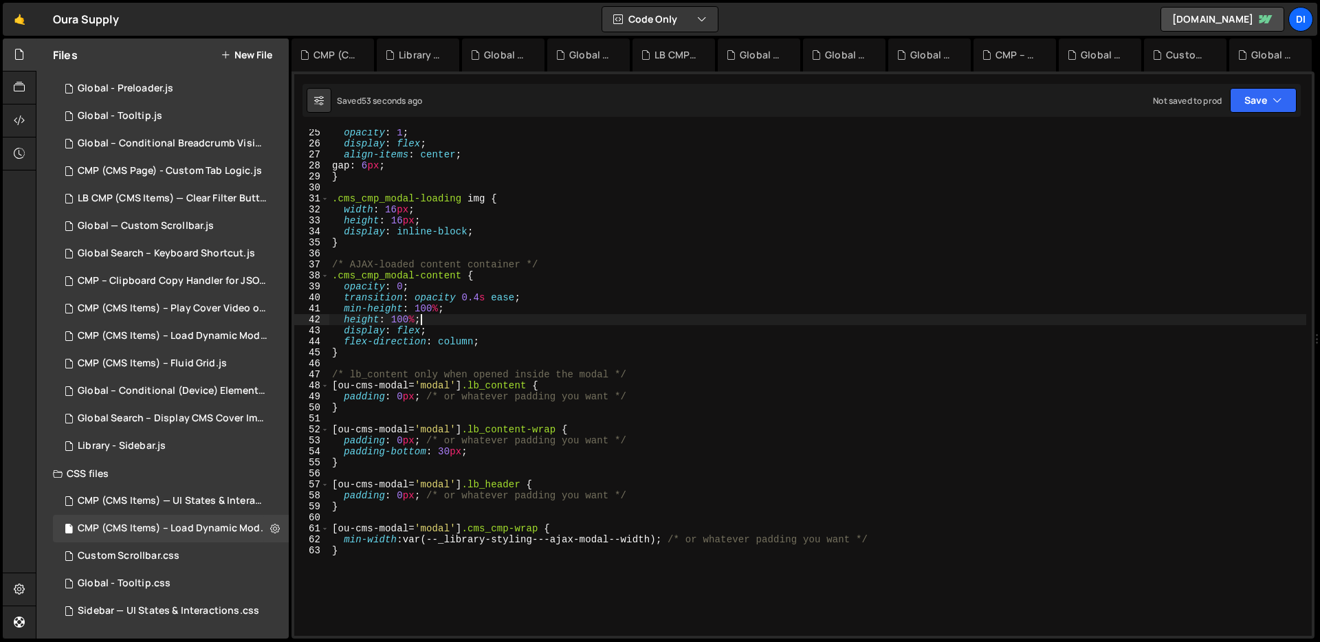
click at [657, 315] on div "opacity : 1 ; display : flex ; align-items : center ; gap : 6 px ; } .cms_cmp_m…" at bounding box center [817, 391] width 977 height 529
click at [400, 439] on div "opacity : 1 ; display : flex ; align-items : center ; gap : 6 px ; } .cms_cmp_m…" at bounding box center [817, 391] width 977 height 529
drag, startPoint x: 484, startPoint y: 449, endPoint x: 321, endPoint y: 448, distance: 162.9
click at [321, 448] on div "padding: 0px; /* or whatever padding you want */ 25 26 27 28 29 30 31 32 33 34 …" at bounding box center [803, 382] width 1018 height 507
type textarea "padding-bottom: 30px;"
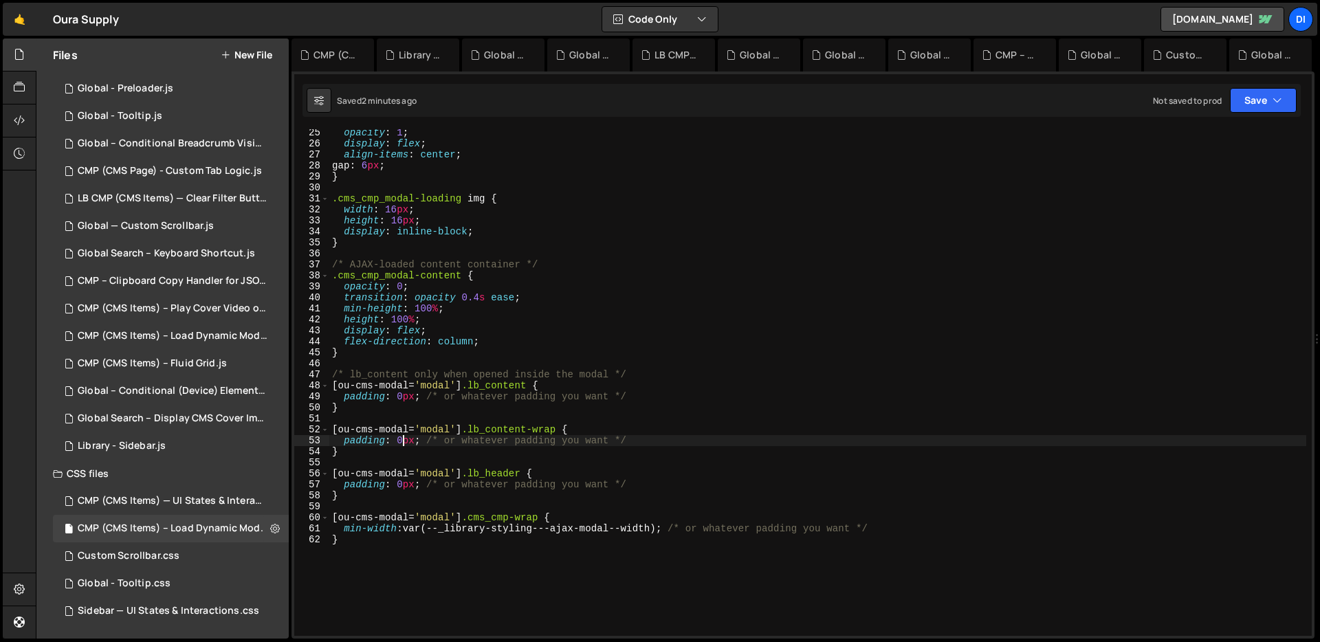
click at [402, 437] on div "opacity : 1 ; display : flex ; align-items : center ; gap : 6 px ; } .cms_cmp_m…" at bounding box center [817, 391] width 977 height 529
click at [461, 377] on div "opacity : 1 ; display : flex ; align-items : center ; gap : 6 px ; } .cms_cmp_m…" at bounding box center [817, 391] width 977 height 529
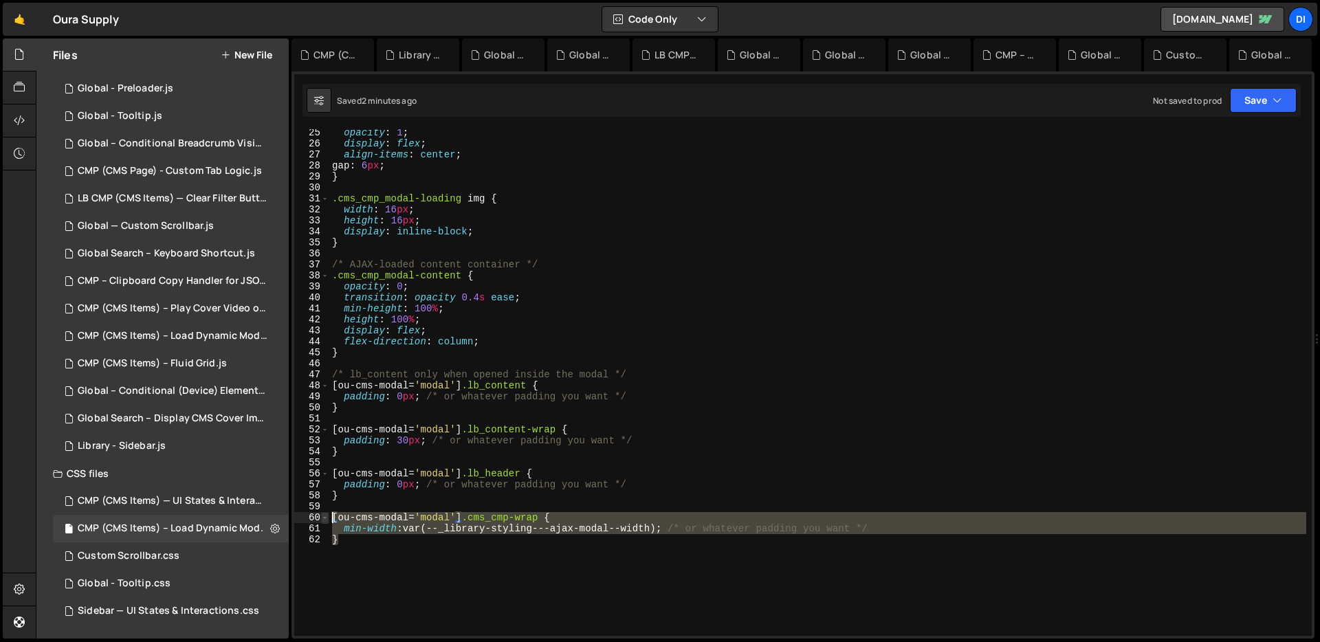
drag, startPoint x: 365, startPoint y: 544, endPoint x: 326, endPoint y: 515, distance: 48.7
click at [326, 515] on div "/* lb_content only when opened inside the modal */ 25 26 27 28 29 30 31 32 33 3…" at bounding box center [803, 382] width 1018 height 507
type textarea "[ou-cms-modal='modal'] .cms_cmp-wrap { min-width: var(--_library-styling---ajax…"
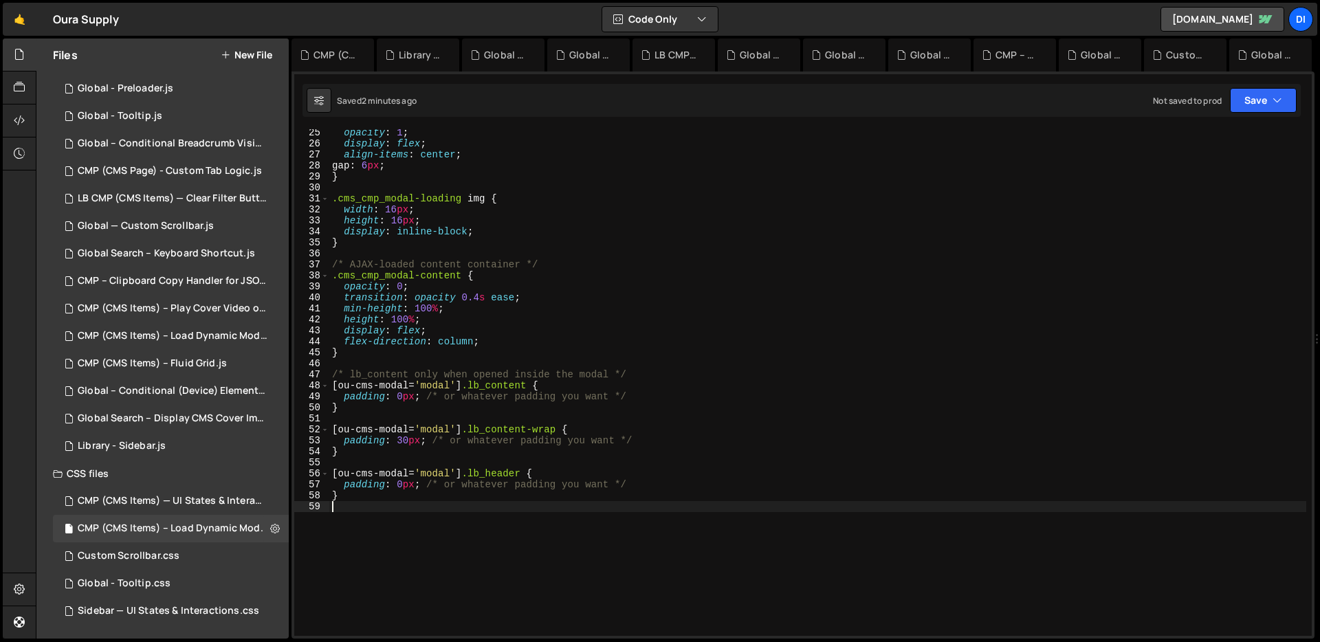
type textarea "}"
click at [542, 410] on div "opacity : 1 ; display : flex ; align-items : center ; gap : 6 px ; } .cms_cmp_m…" at bounding box center [817, 391] width 977 height 529
click at [505, 423] on div "opacity : 1 ; display : flex ; align-items : center ; gap : 6 px ; } .cms_cmp_m…" at bounding box center [817, 391] width 977 height 529
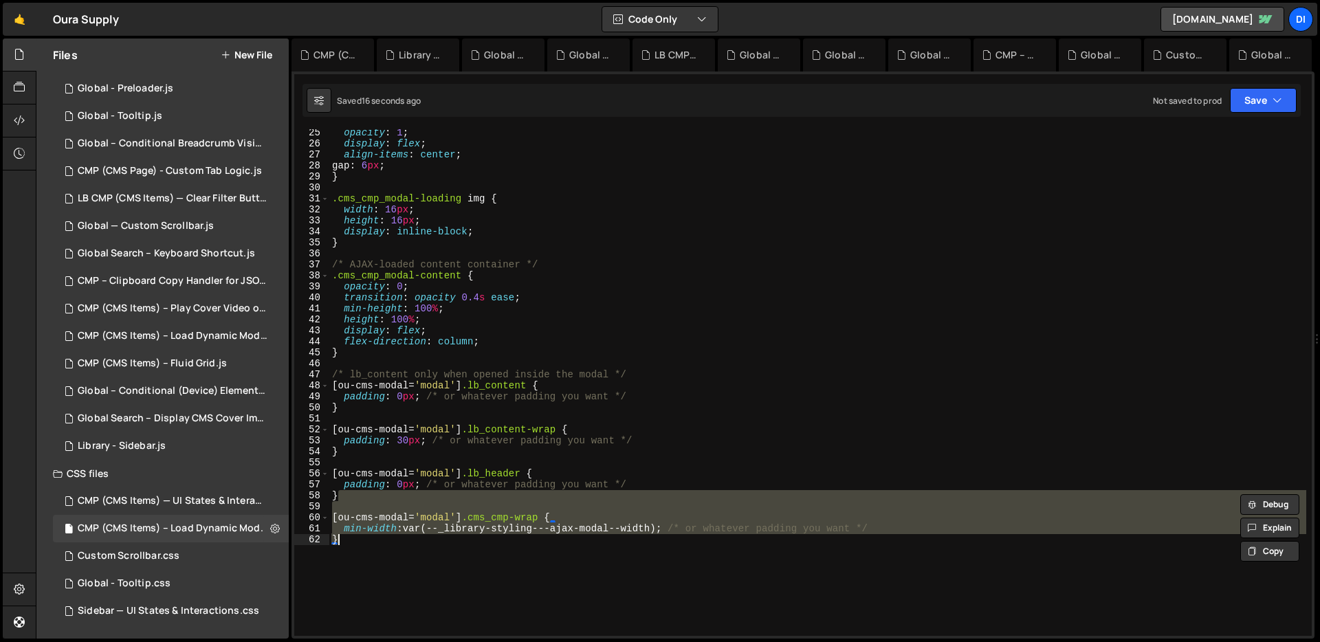
type textarea "}"
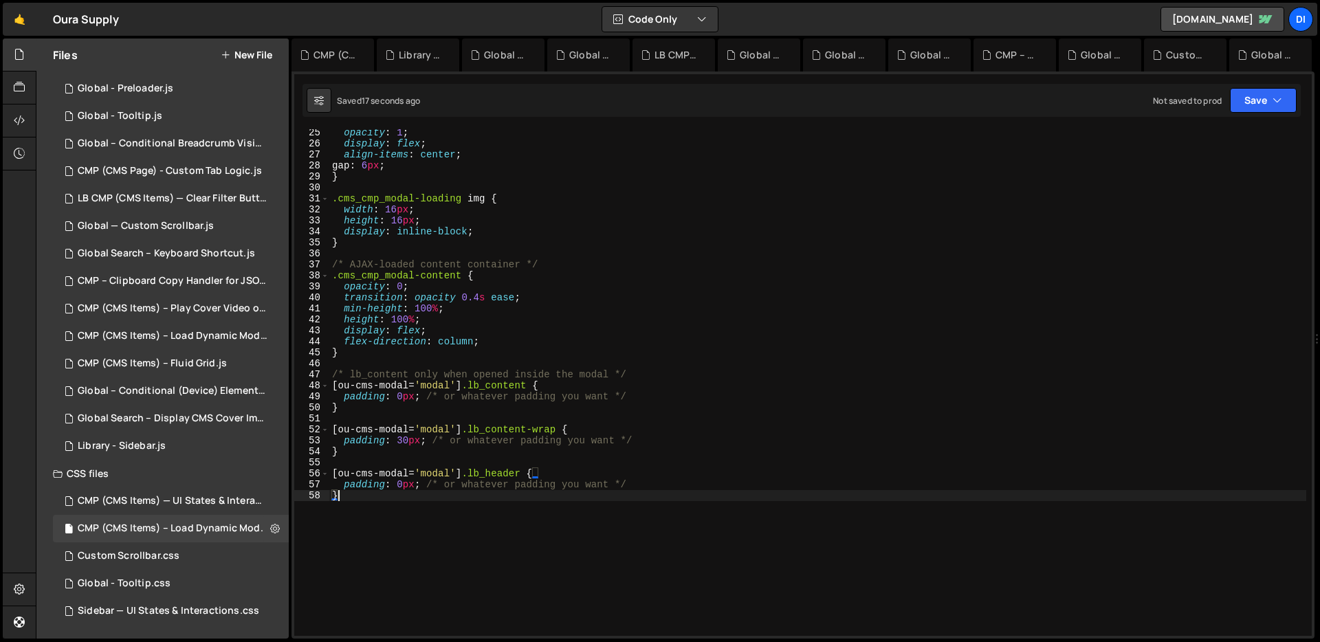
click at [505, 423] on div "opacity : 1 ; display : flex ; align-items : center ; gap : 6 px ; } .cms_cmp_m…" at bounding box center [817, 391] width 977 height 529
click at [201, 231] on div "Global — Custom Scrollbar.js" at bounding box center [146, 226] width 136 height 12
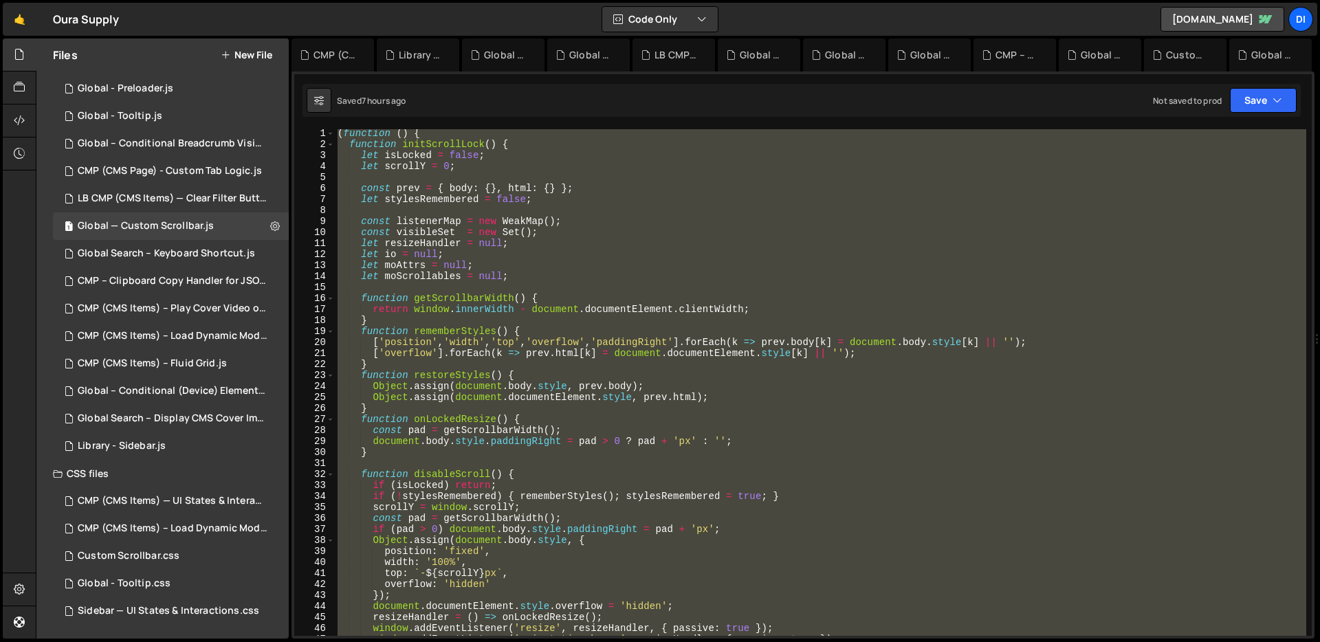
click at [589, 358] on div "( function ( ) { function initScrollLock ( ) { let isLocked = false ; let scrol…" at bounding box center [820, 392] width 971 height 529
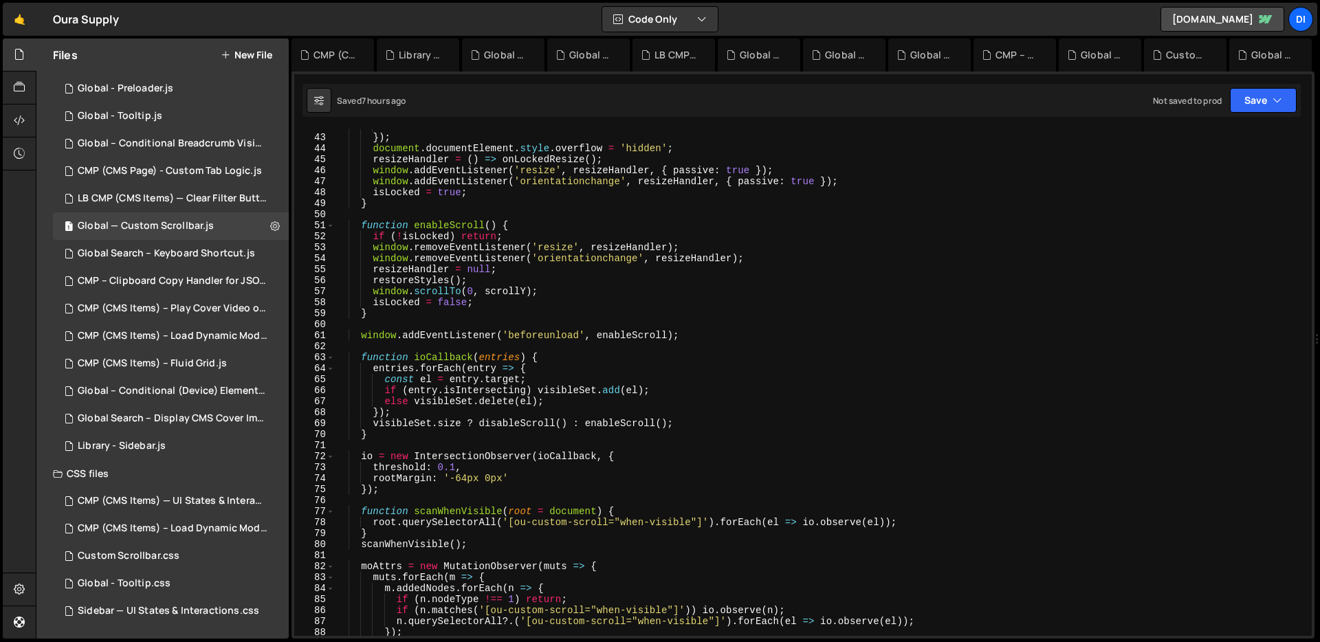
scroll to position [551, 0]
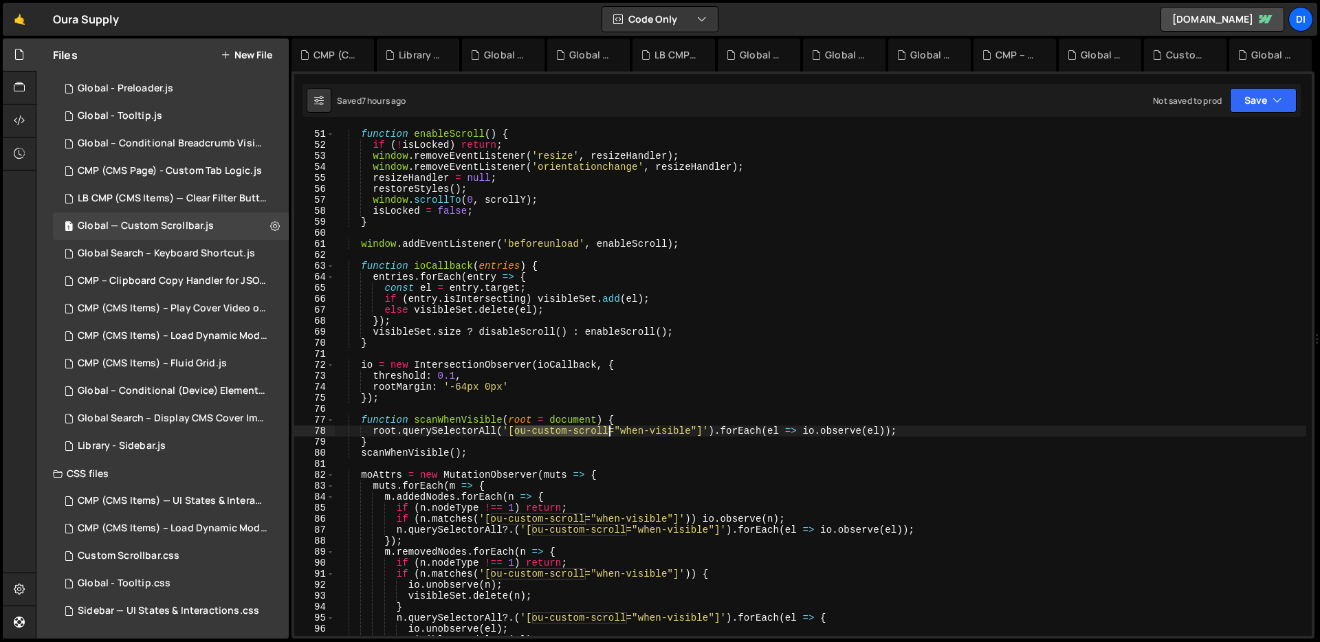
drag, startPoint x: 516, startPoint y: 430, endPoint x: 609, endPoint y: 426, distance: 93.6
click at [609, 426] on div "function enableScroll ( ) { if ( ! isLocked ) return ; window . removeEventList…" at bounding box center [820, 393] width 971 height 529
type textarea "root.querySelectorAll('[ou-custom-scroll="when-visible"]').forEach(el => io.obs…"
click at [163, 606] on div "Sidebar — UI States & Interactions.css" at bounding box center [169, 611] width 182 height 12
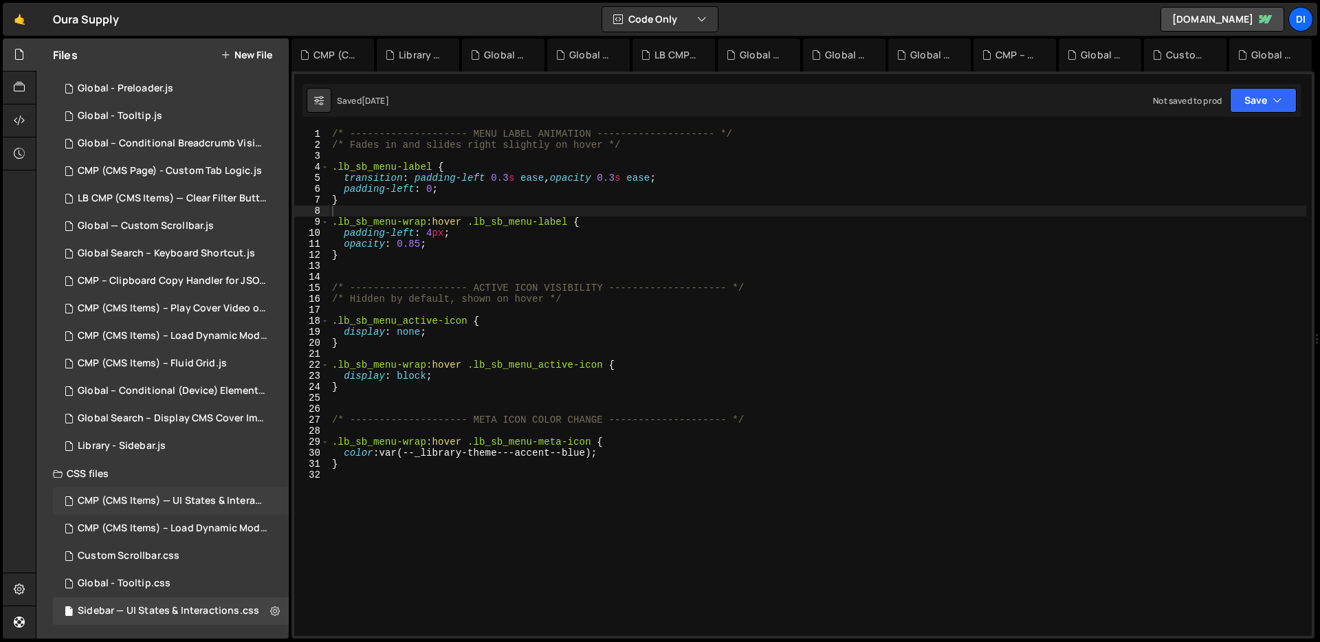
click at [188, 493] on div "CMP (CMS Items) — UI States & Interactions.css 0" at bounding box center [173, 501] width 241 height 28
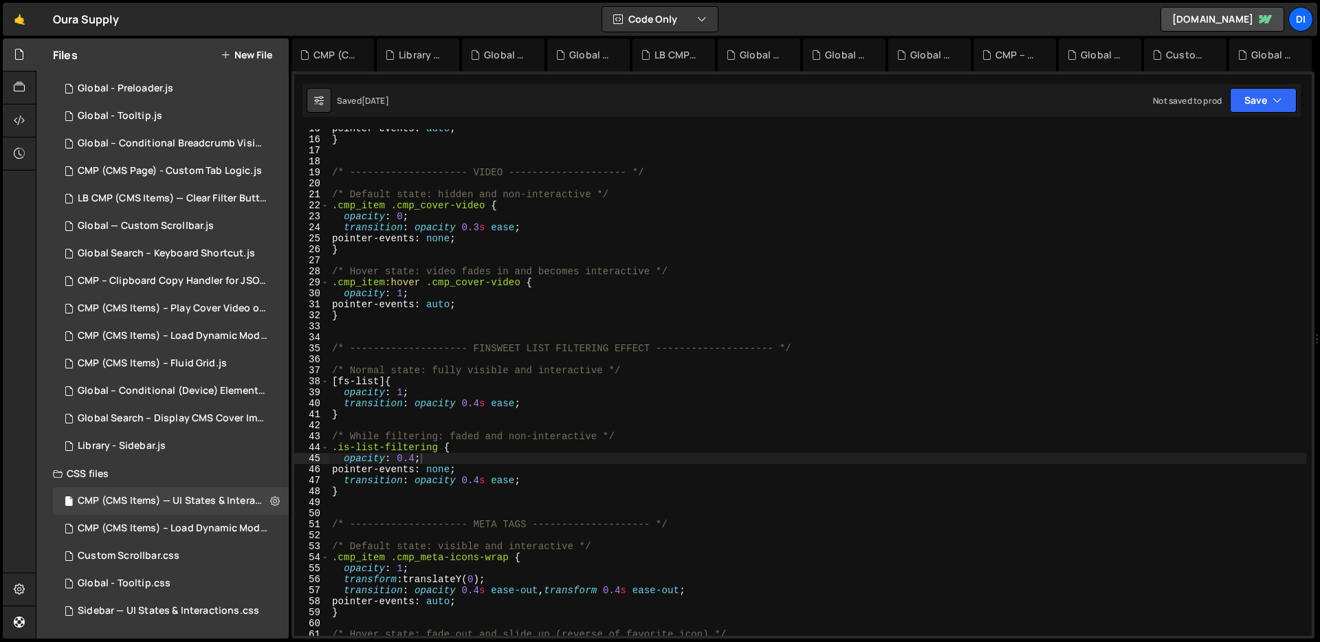
scroll to position [151, 0]
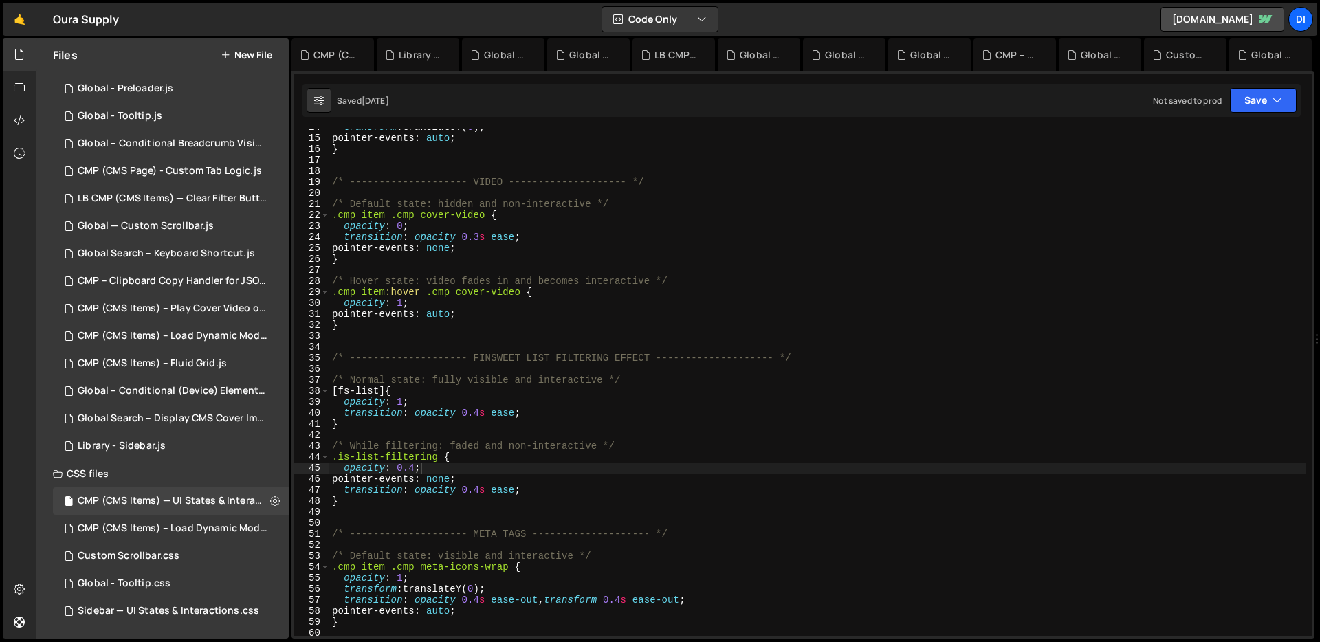
click at [550, 405] on div "transform : translateY( 0 ) ; pointer-events : auto ; } /* --------------------…" at bounding box center [817, 386] width 977 height 529
click at [520, 428] on div "transform : translateY( 0 ) ; pointer-events : auto ; } /* --------------------…" at bounding box center [817, 386] width 977 height 529
click at [462, 457] on div "transform : translateY( 0 ) ; pointer-events : auto ; } /* --------------------…" at bounding box center [817, 386] width 977 height 529
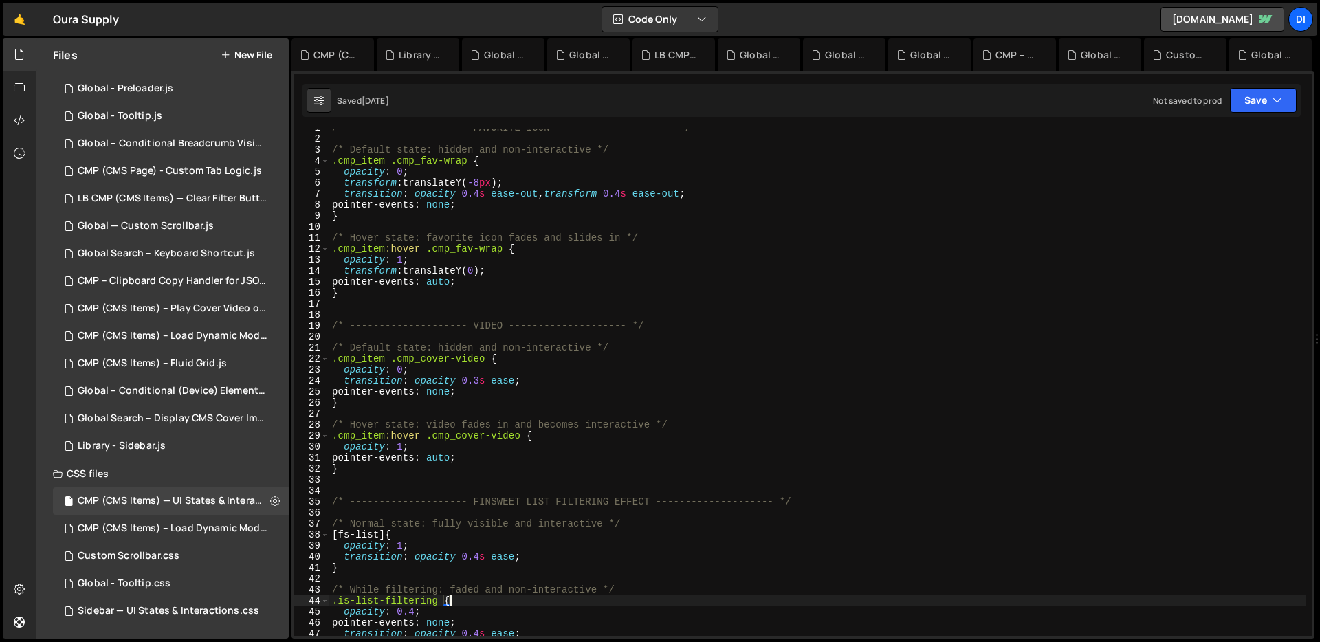
scroll to position [0, 0]
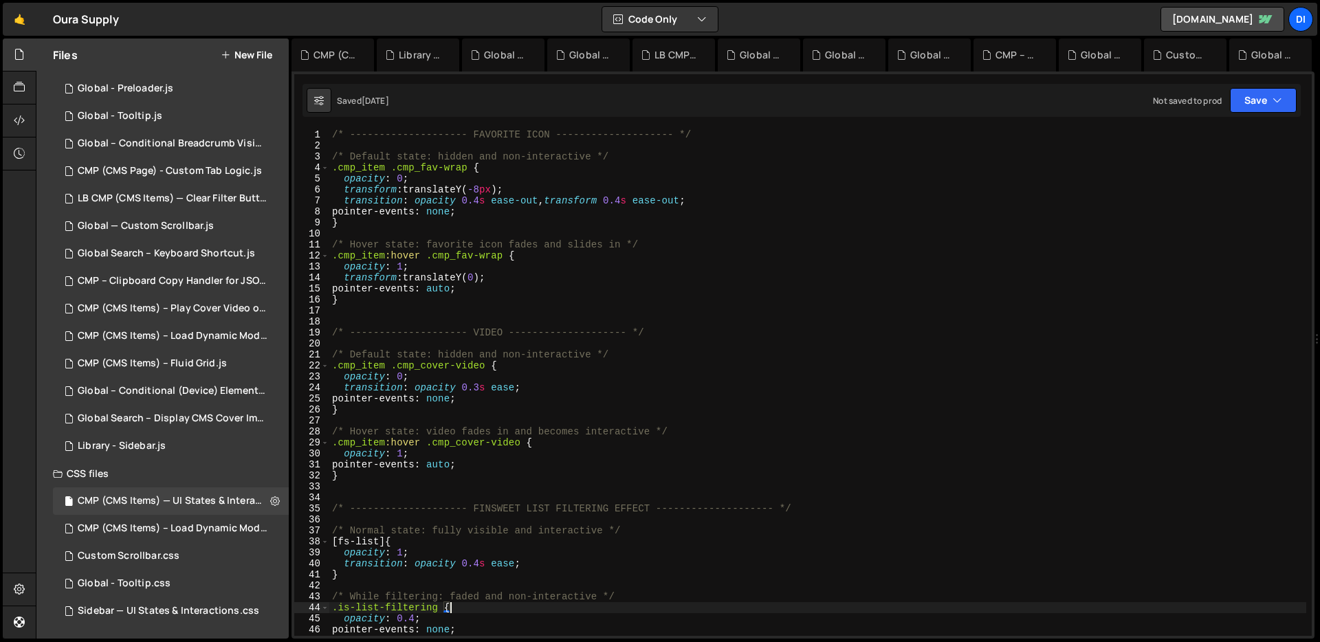
click at [556, 256] on div "/* -------------------- FAVORITE ICON -------------------- */ /* Default state:…" at bounding box center [817, 393] width 977 height 529
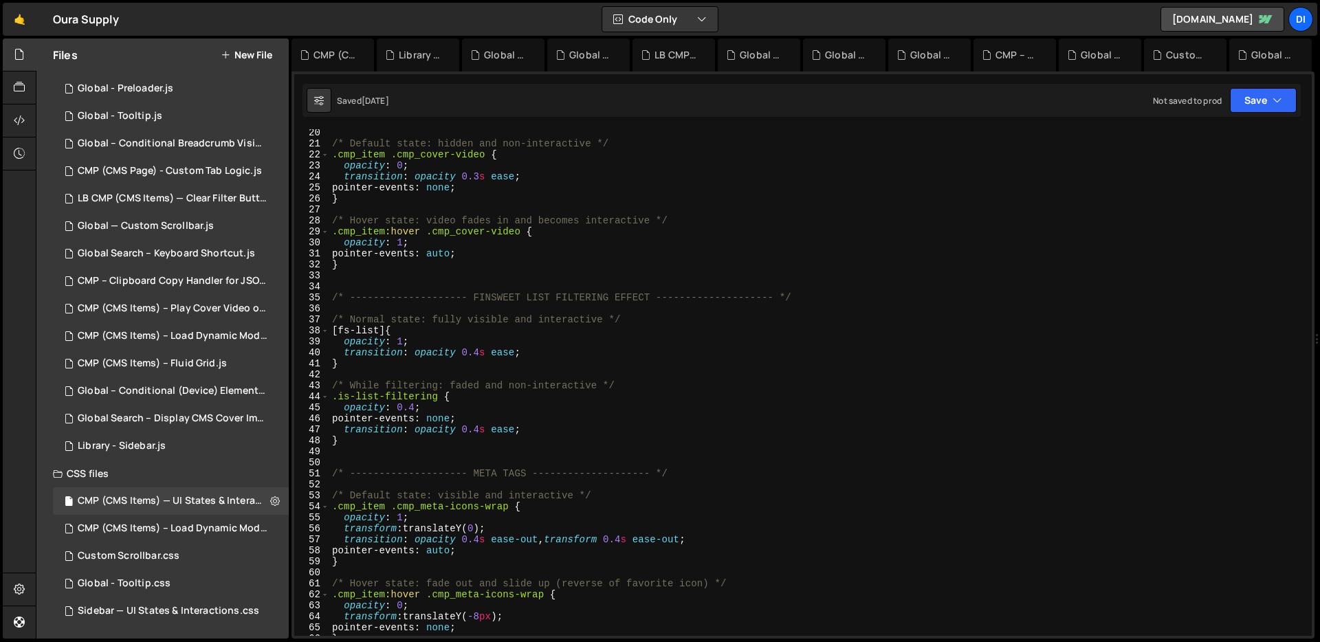
scroll to position [323, 0]
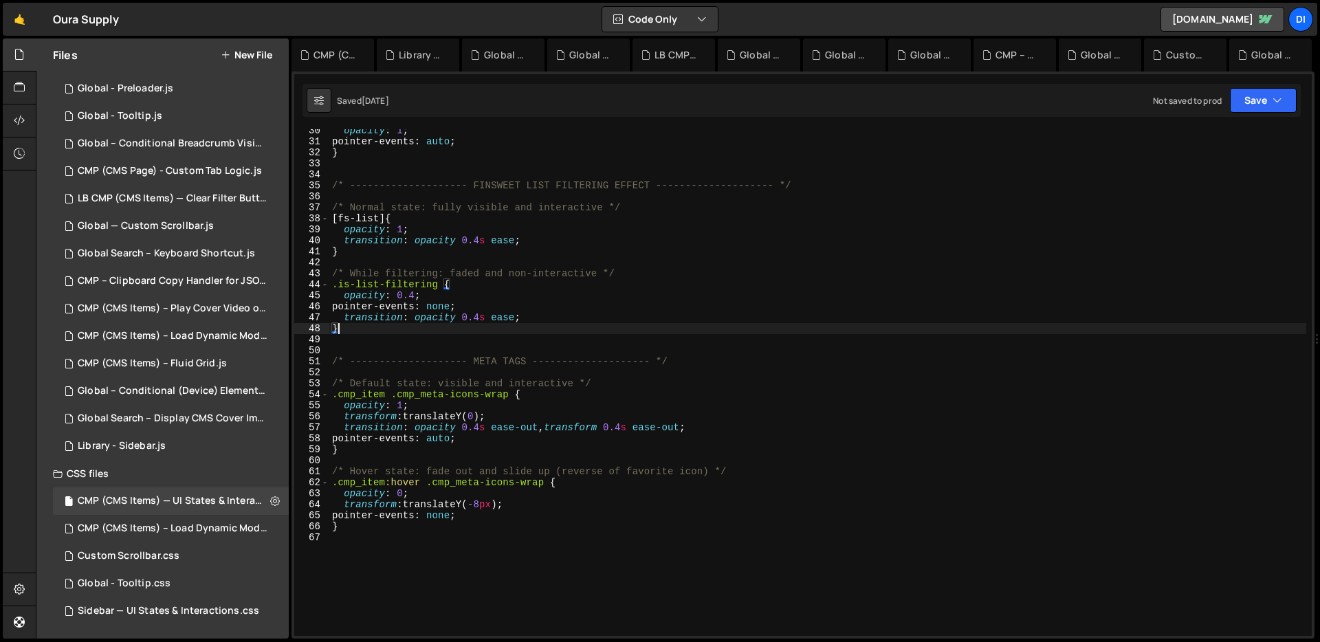
click at [540, 324] on div "opacity : 1 ; pointer-events : auto ; } /* -------------------- FINSWEET LIST F…" at bounding box center [817, 389] width 977 height 529
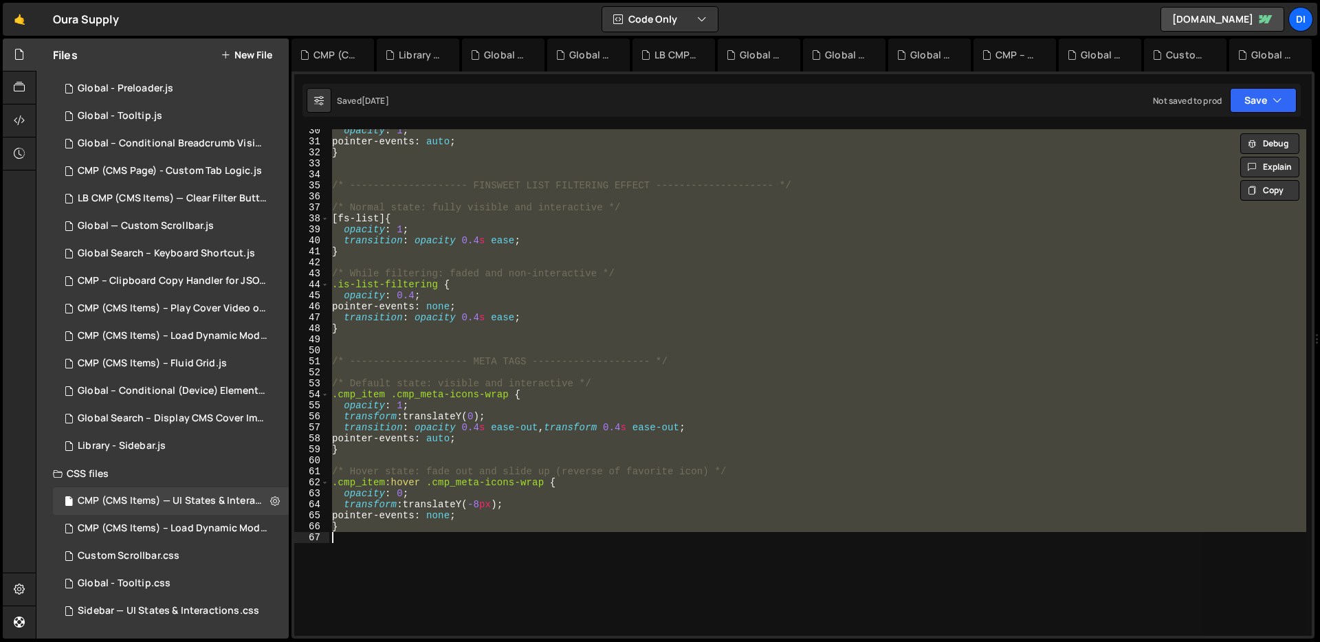
click at [580, 234] on div "opacity : 1 ; pointer-events : auto ; } /* -------------------- FINSWEET LIST F…" at bounding box center [817, 382] width 977 height 507
type textarea "}"
paste textarea
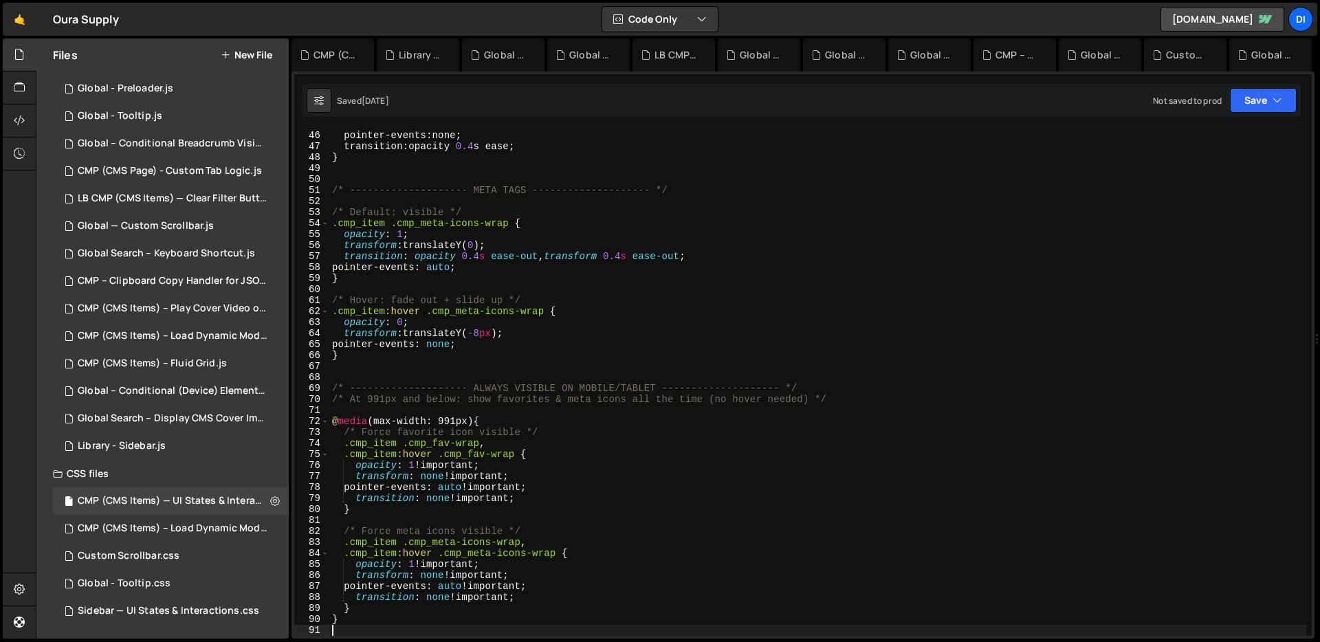
scroll to position [494, 0]
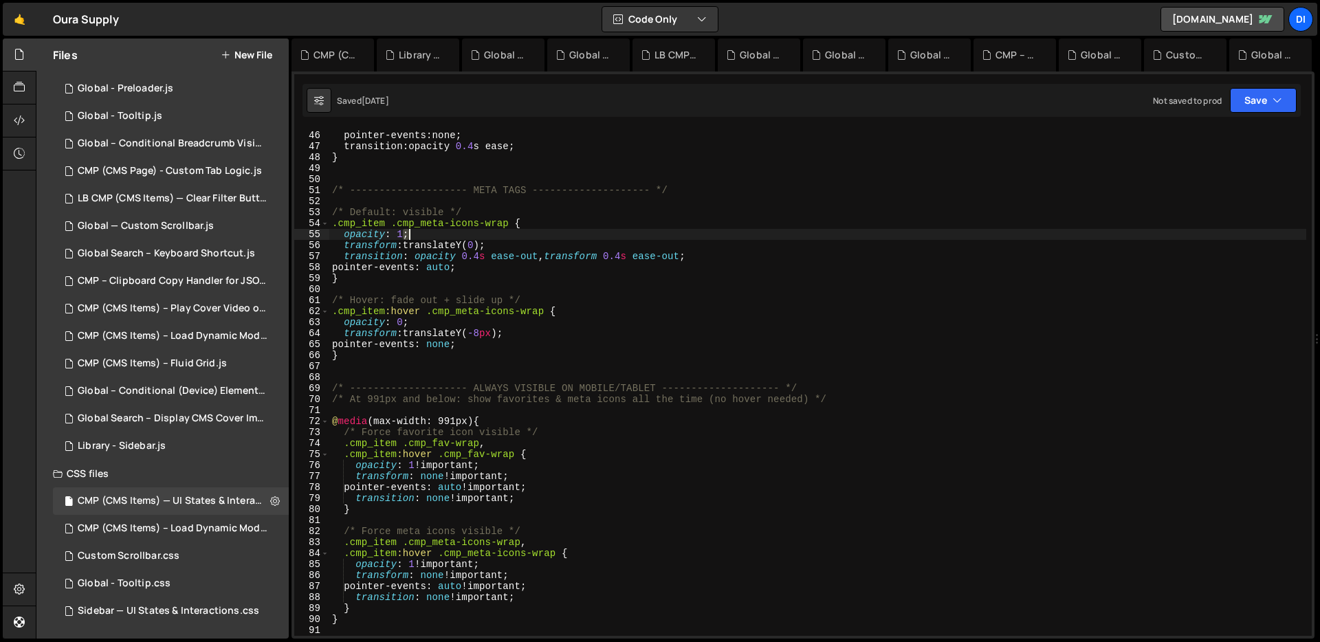
click at [580, 234] on div "opacity : 0.4 ; pointer-events : none ; transition : opacity 0.4 s ease ; } /* …" at bounding box center [817, 383] width 977 height 529
type textarea "opacity: 1;"
click at [143, 418] on div "Global Search – Display CMS Cover Image on Hover.js" at bounding box center [173, 419] width 190 height 12
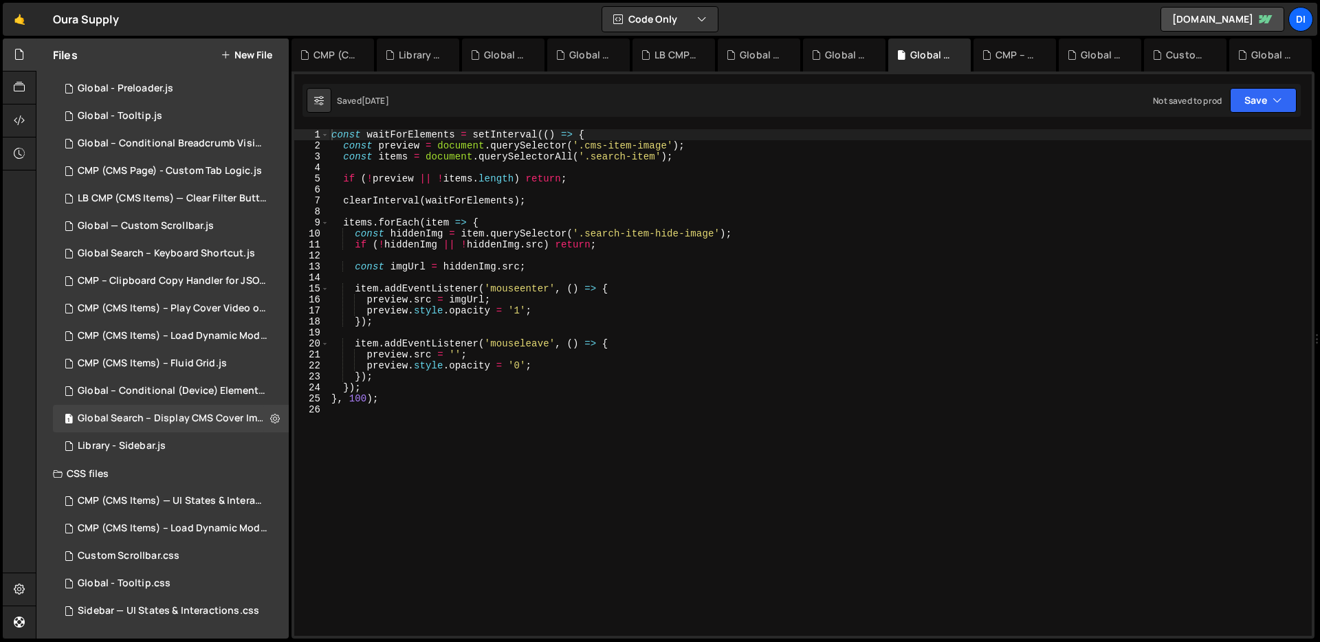
click at [386, 431] on div "const waitForElements = setInterval (( ) => { const preview = document . queryS…" at bounding box center [820, 393] width 983 height 529
